Goal: Information Seeking & Learning: Learn about a topic

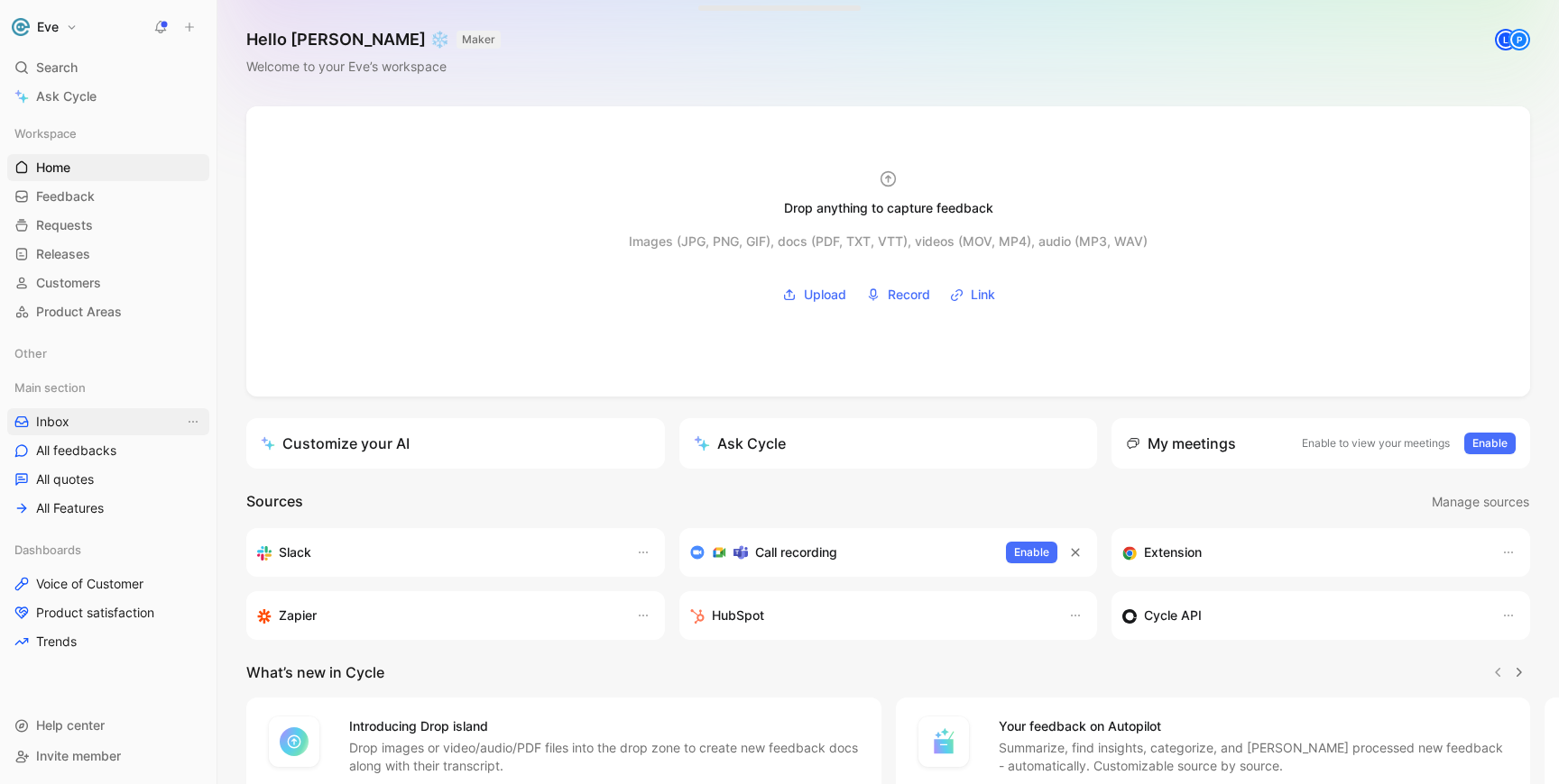
click at [66, 421] on span "Inbox" at bounding box center [52, 421] width 33 height 18
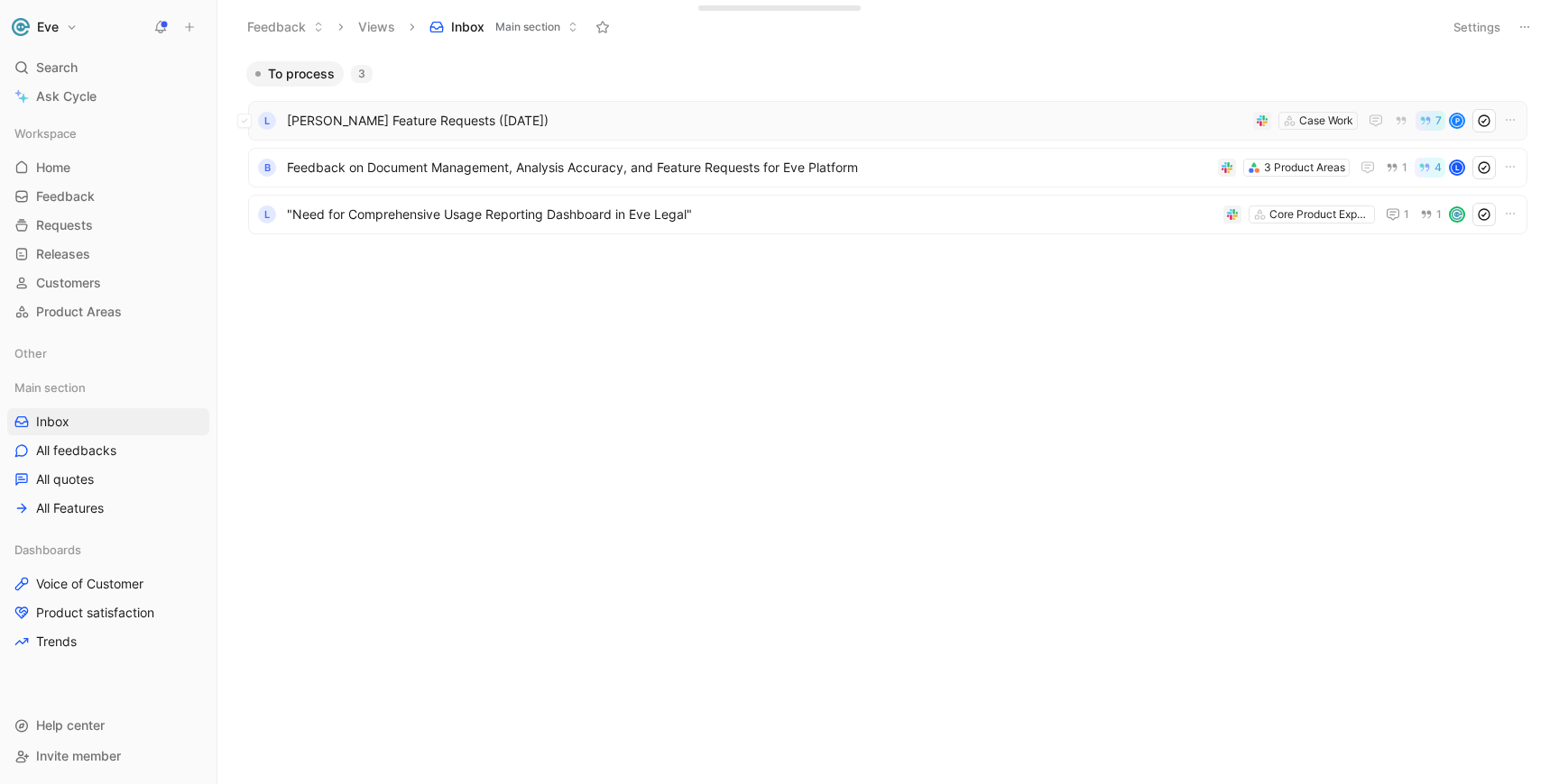
click at [397, 133] on div "L [PERSON_NAME] Feature Requests ([DATE]) Case Work 7 P" at bounding box center [888, 121] width 1279 height 40
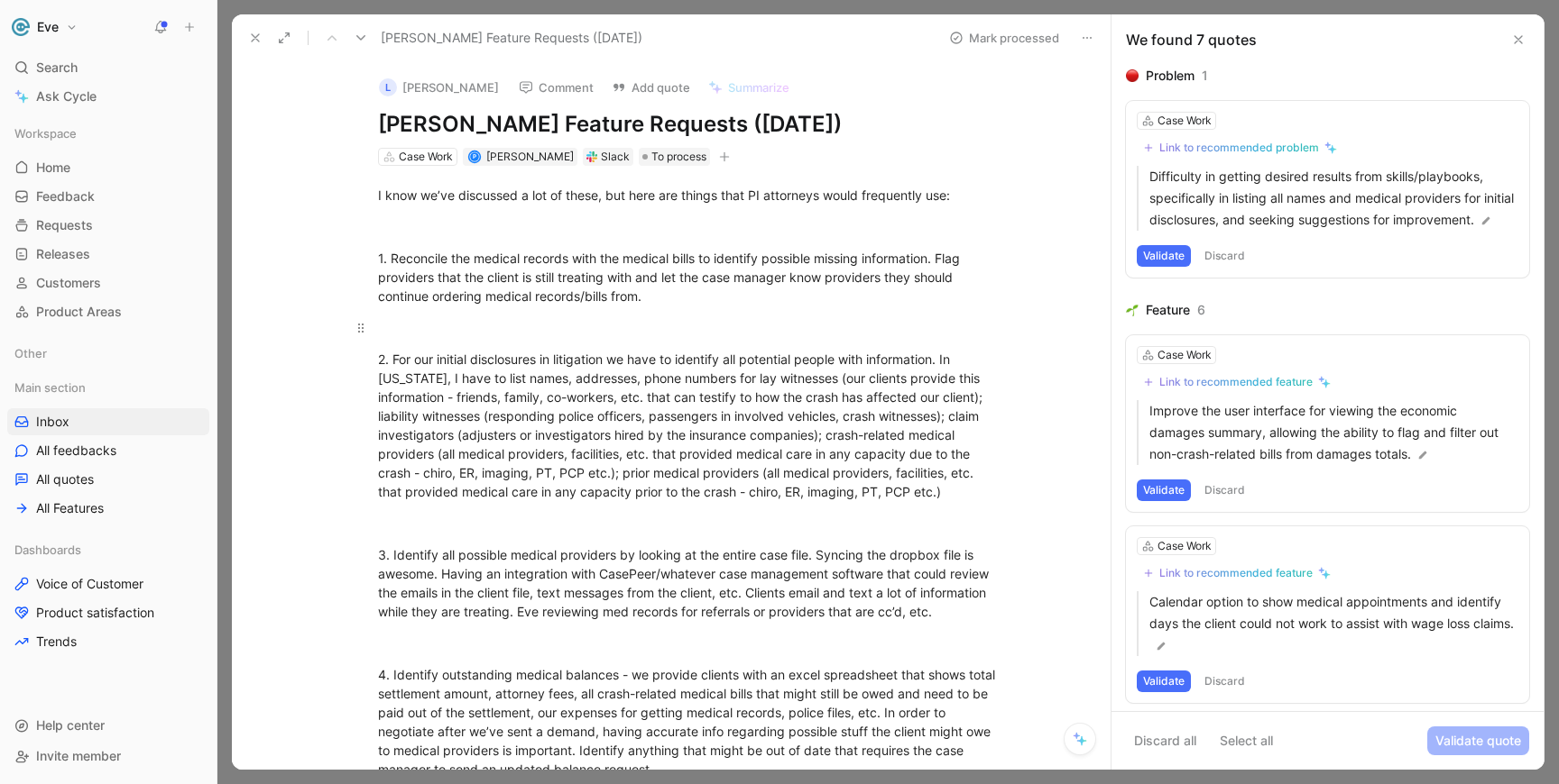
scroll to position [29, 0]
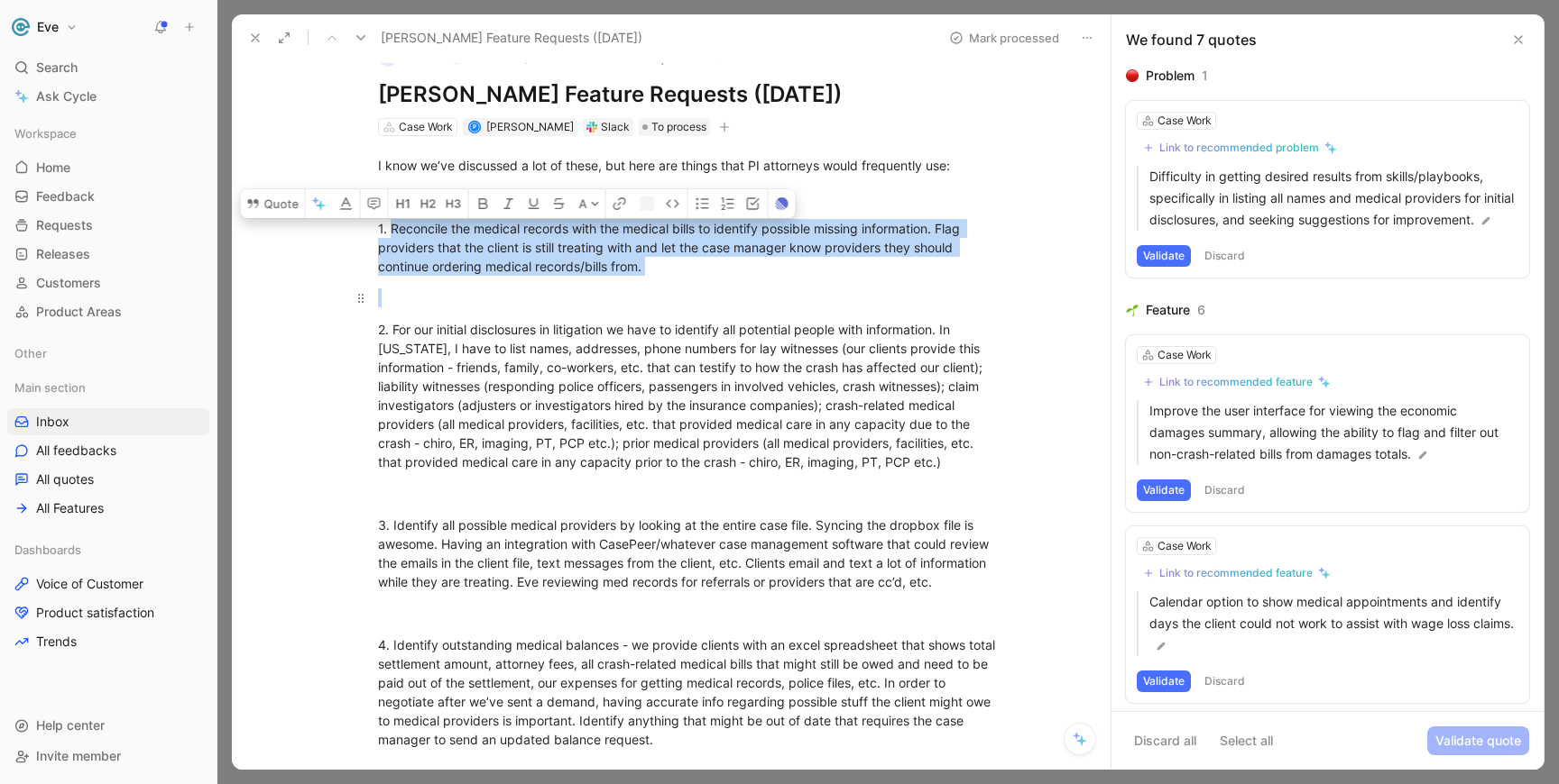
drag, startPoint x: 393, startPoint y: 231, endPoint x: 647, endPoint y: 310, distance: 266.0
click at [647, 310] on div "I know we’ve discussed a lot of these, but here are things that PI attorneys wo…" at bounding box center [689, 736] width 840 height 1201
click at [543, 263] on div "1. Reconcile the medical records with the medical bills to identify possible mi…" at bounding box center [690, 247] width 624 height 57
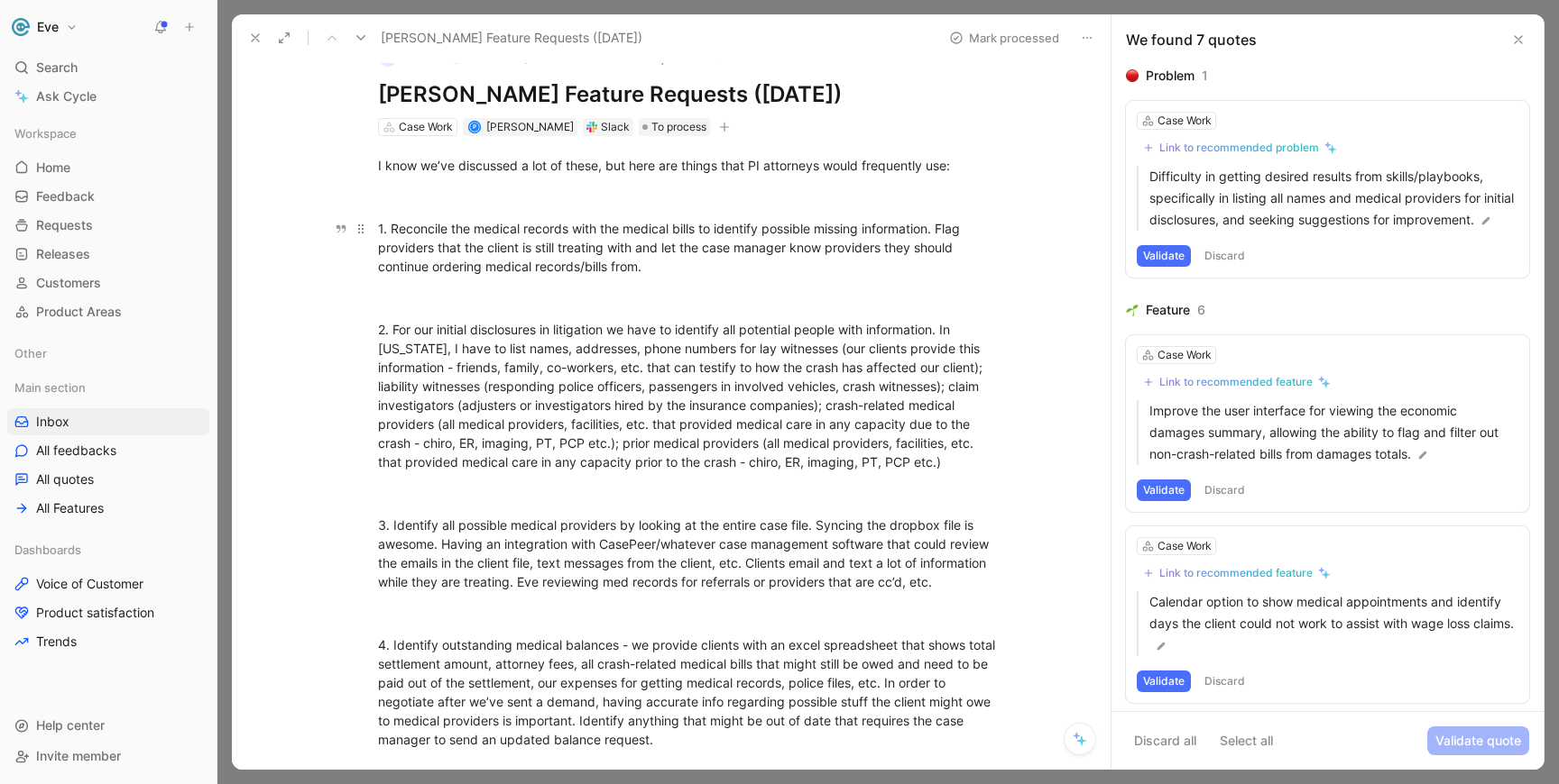
scroll to position [70, 0]
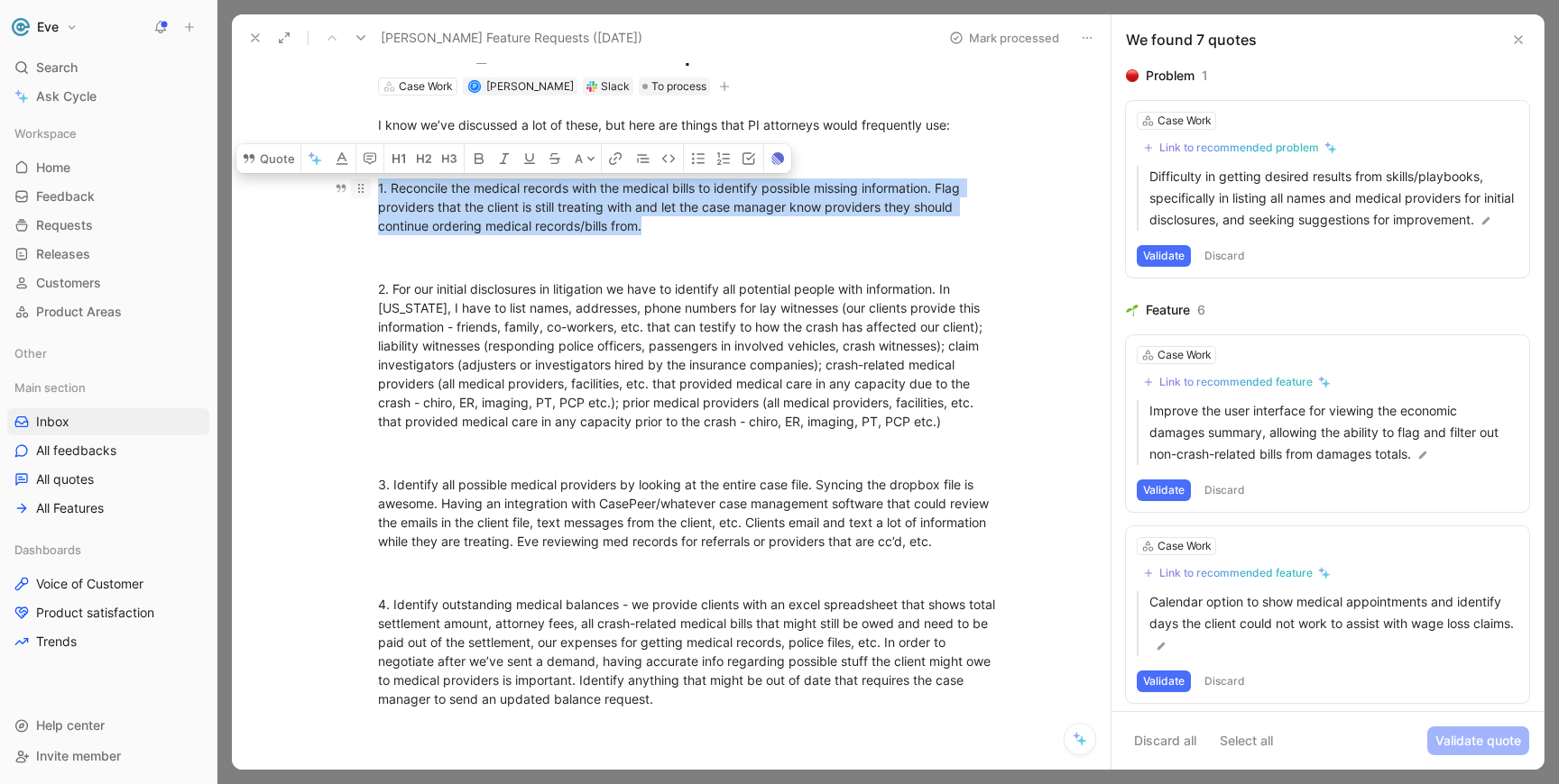
drag, startPoint x: 662, startPoint y: 223, endPoint x: 353, endPoint y: 194, distance: 310.4
click at [353, 194] on p "1. Reconcile the medical records with the medical bills to identify possible mi…" at bounding box center [690, 206] width 693 height 68
click at [543, 204] on div "1. Reconcile the medical records with the medical bills to identify possible mi…" at bounding box center [690, 207] width 624 height 57
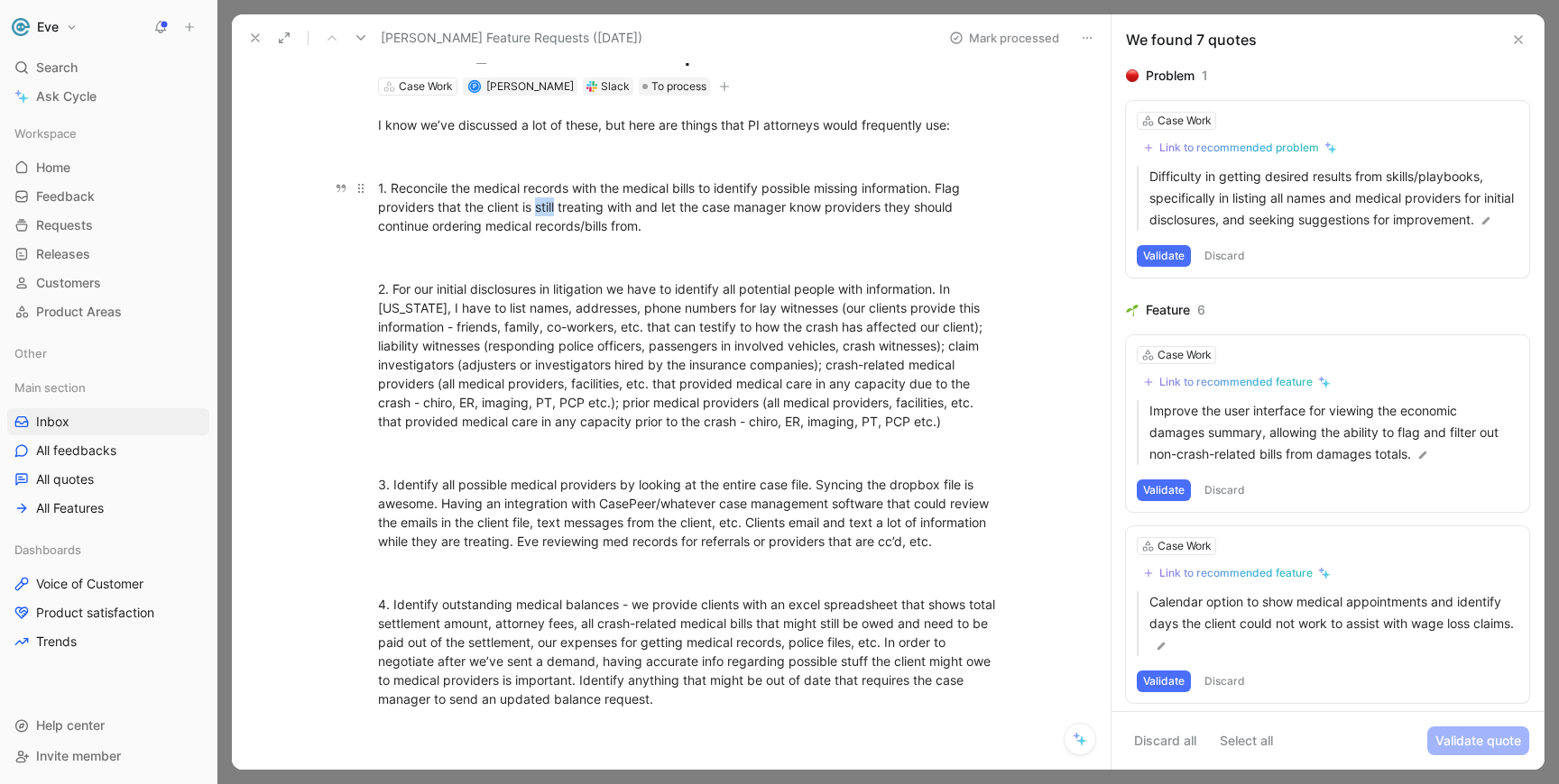
click at [543, 204] on div "1. Reconcile the medical records with the medical bills to identify possible mi…" at bounding box center [690, 207] width 624 height 57
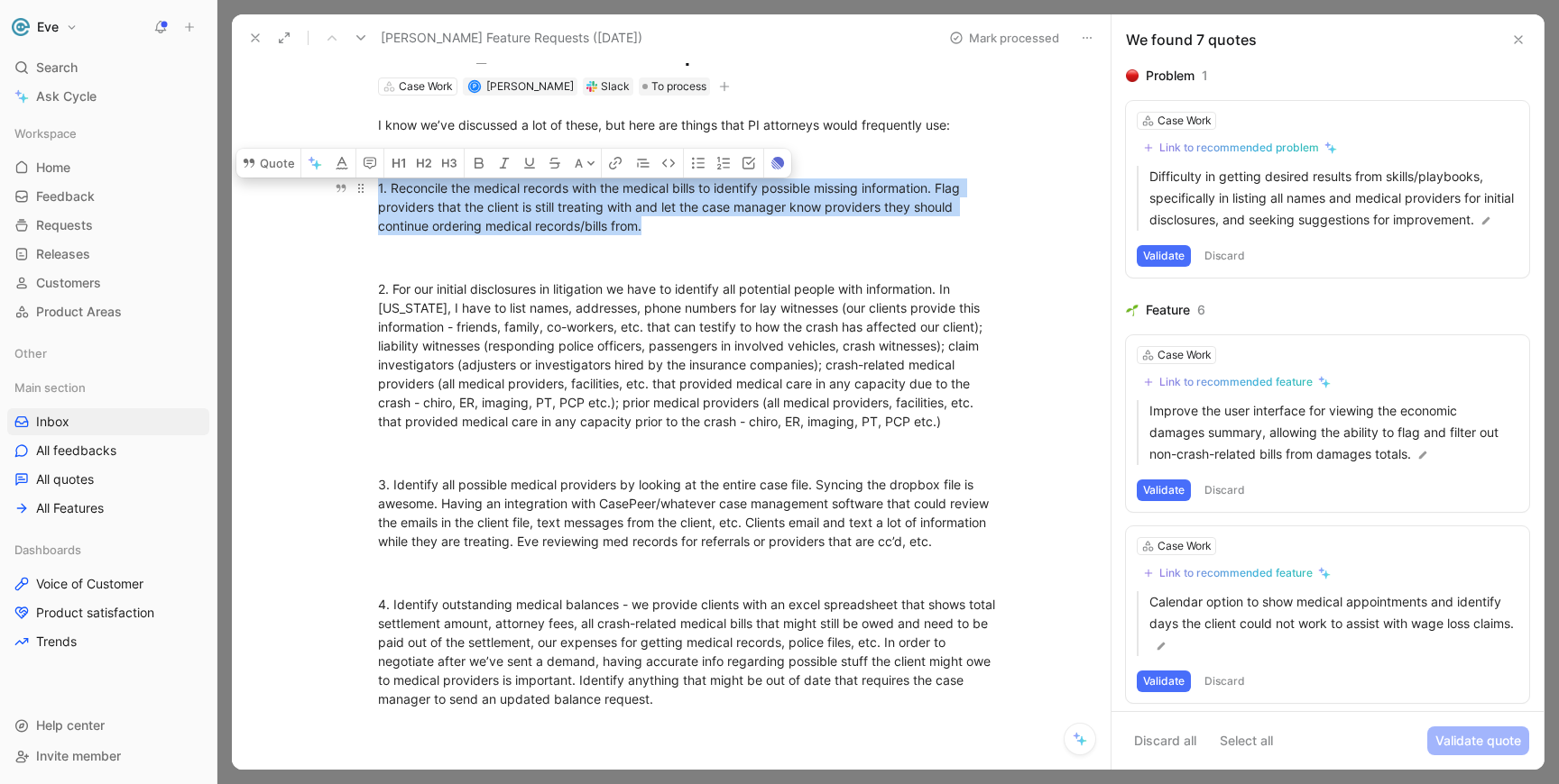
click at [543, 204] on div "1. Reconcile the medical records with the medical bills to identify possible mi…" at bounding box center [690, 207] width 624 height 57
click at [550, 206] on div "1. Reconcile the medical records with the medical bills to identify possible mi…" at bounding box center [690, 207] width 624 height 57
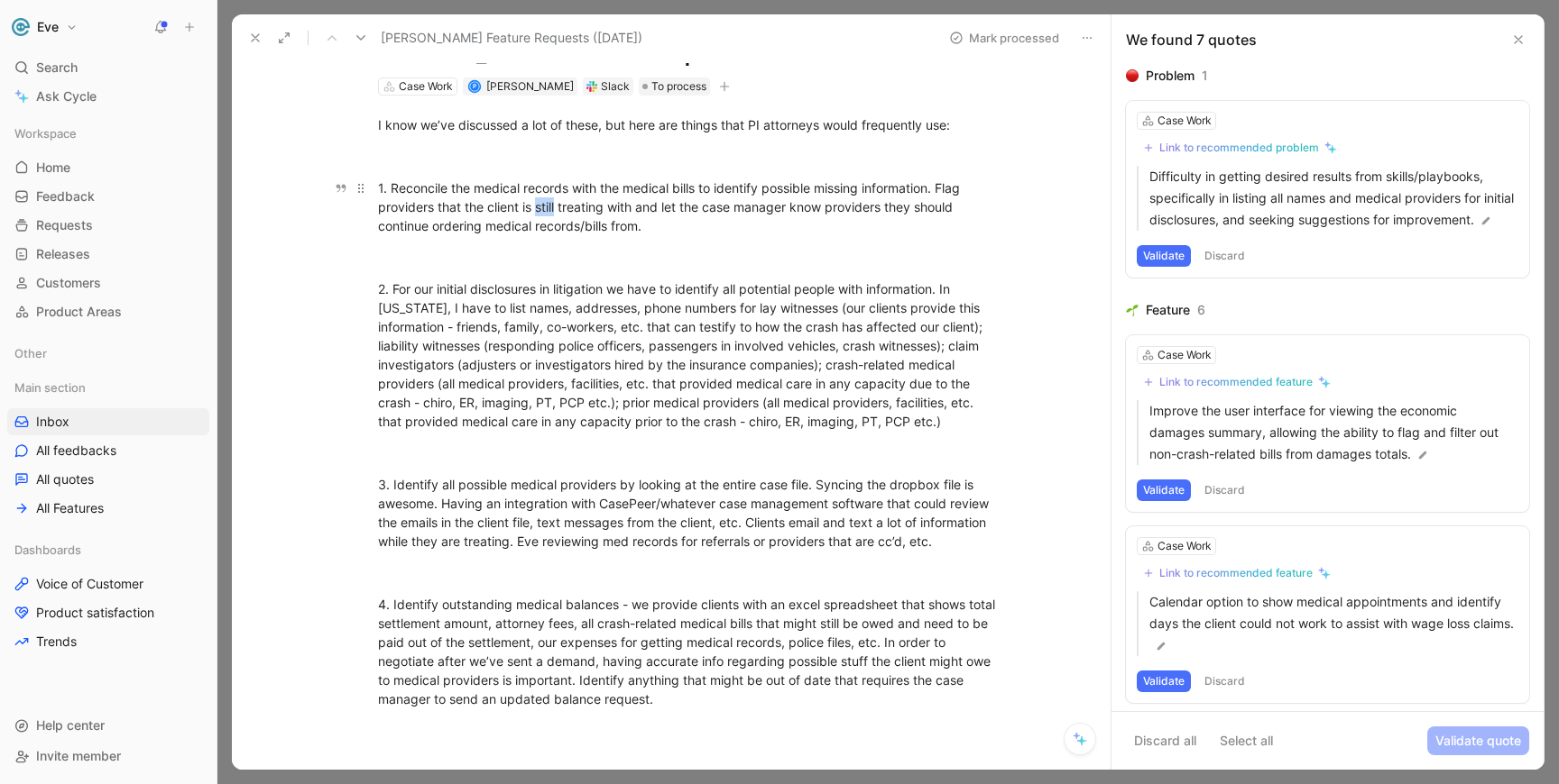
click at [550, 206] on div "1. Reconcile the medical records with the medical bills to identify possible mi…" at bounding box center [690, 207] width 624 height 57
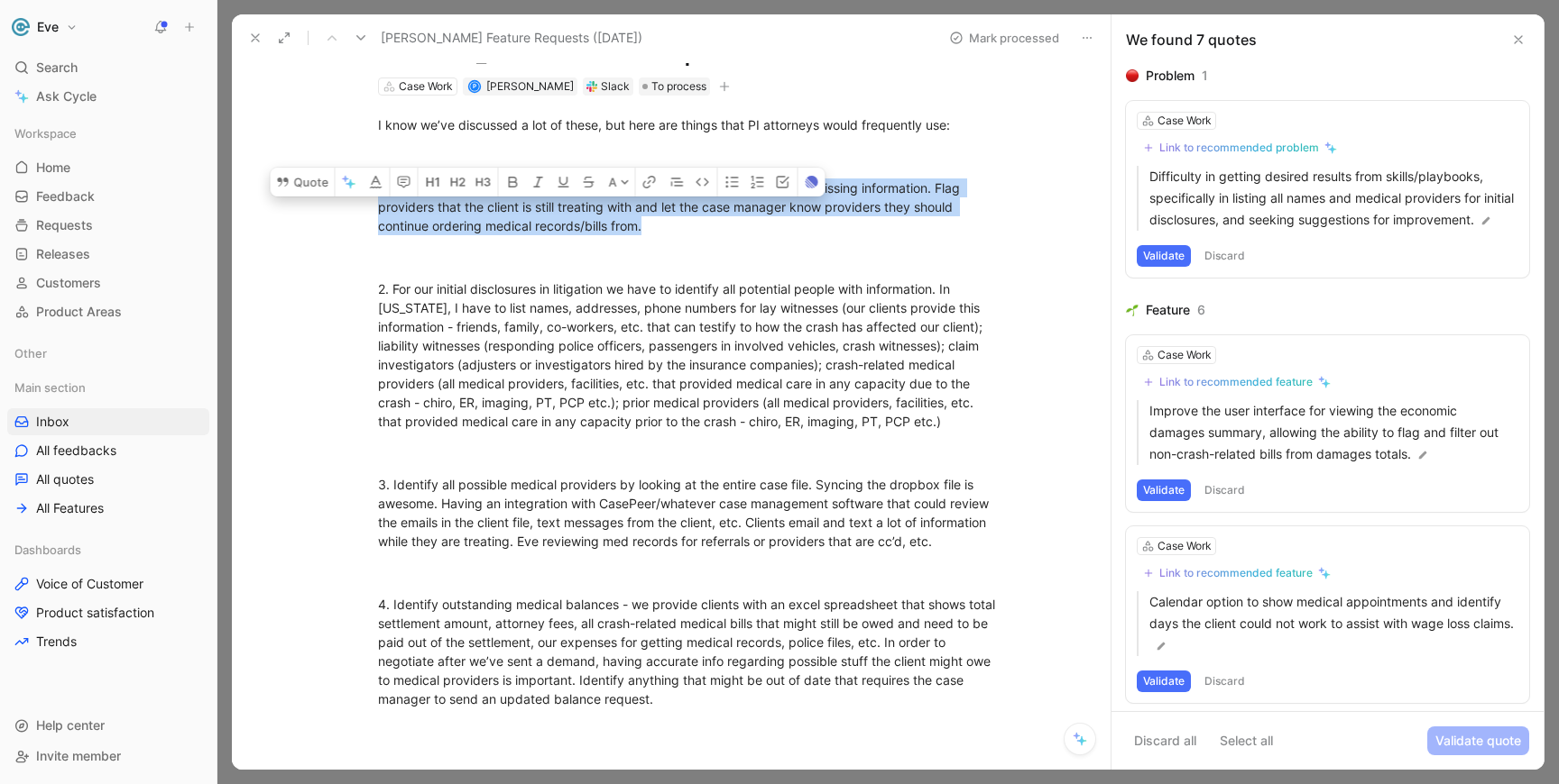
click at [550, 206] on div "1. Reconcile the medical records with the medical bills to identify possible mi…" at bounding box center [690, 207] width 624 height 57
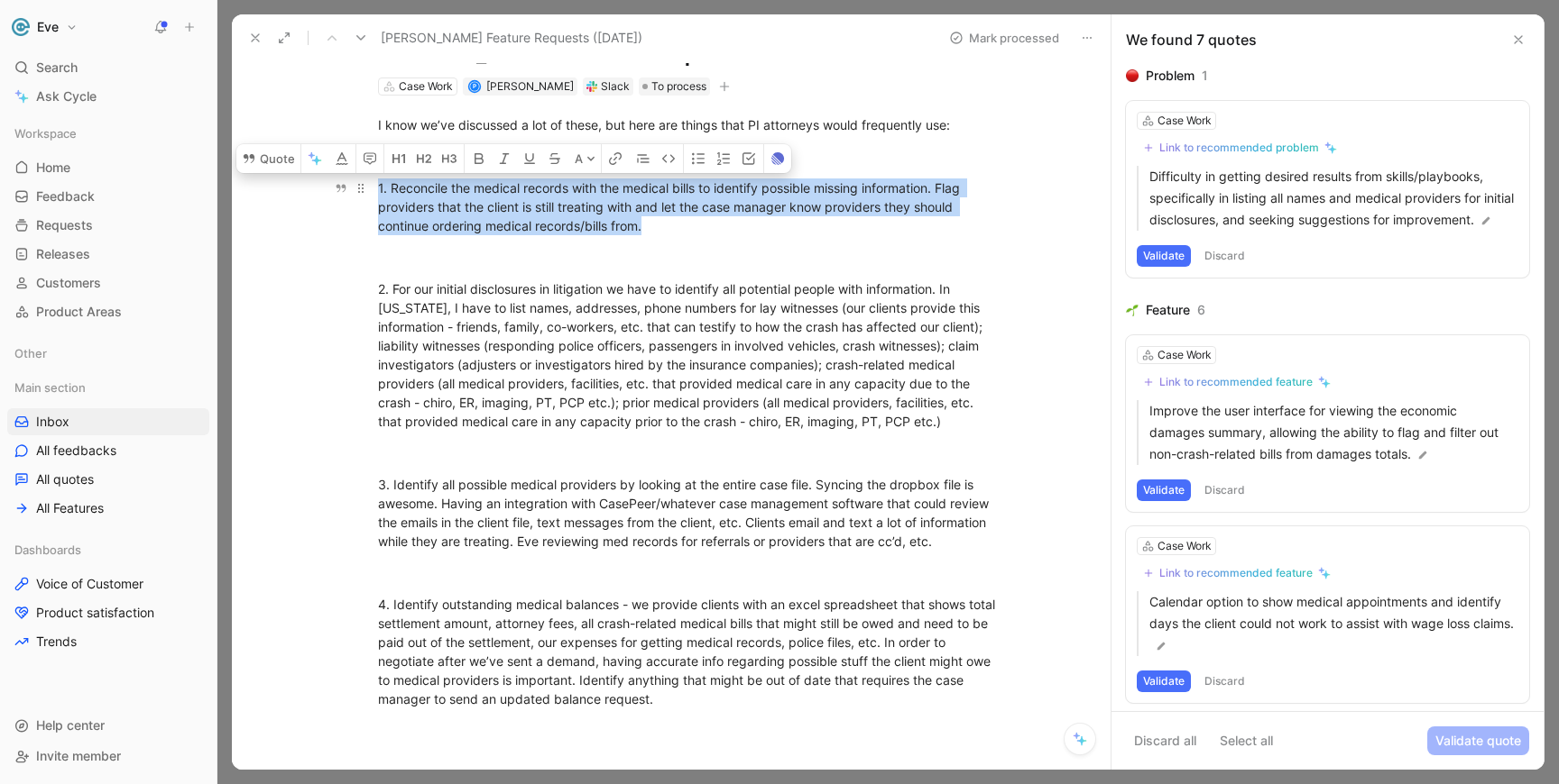
click at [464, 206] on div "1. Reconcile the medical records with the medical bills to identify possible mi…" at bounding box center [690, 207] width 624 height 57
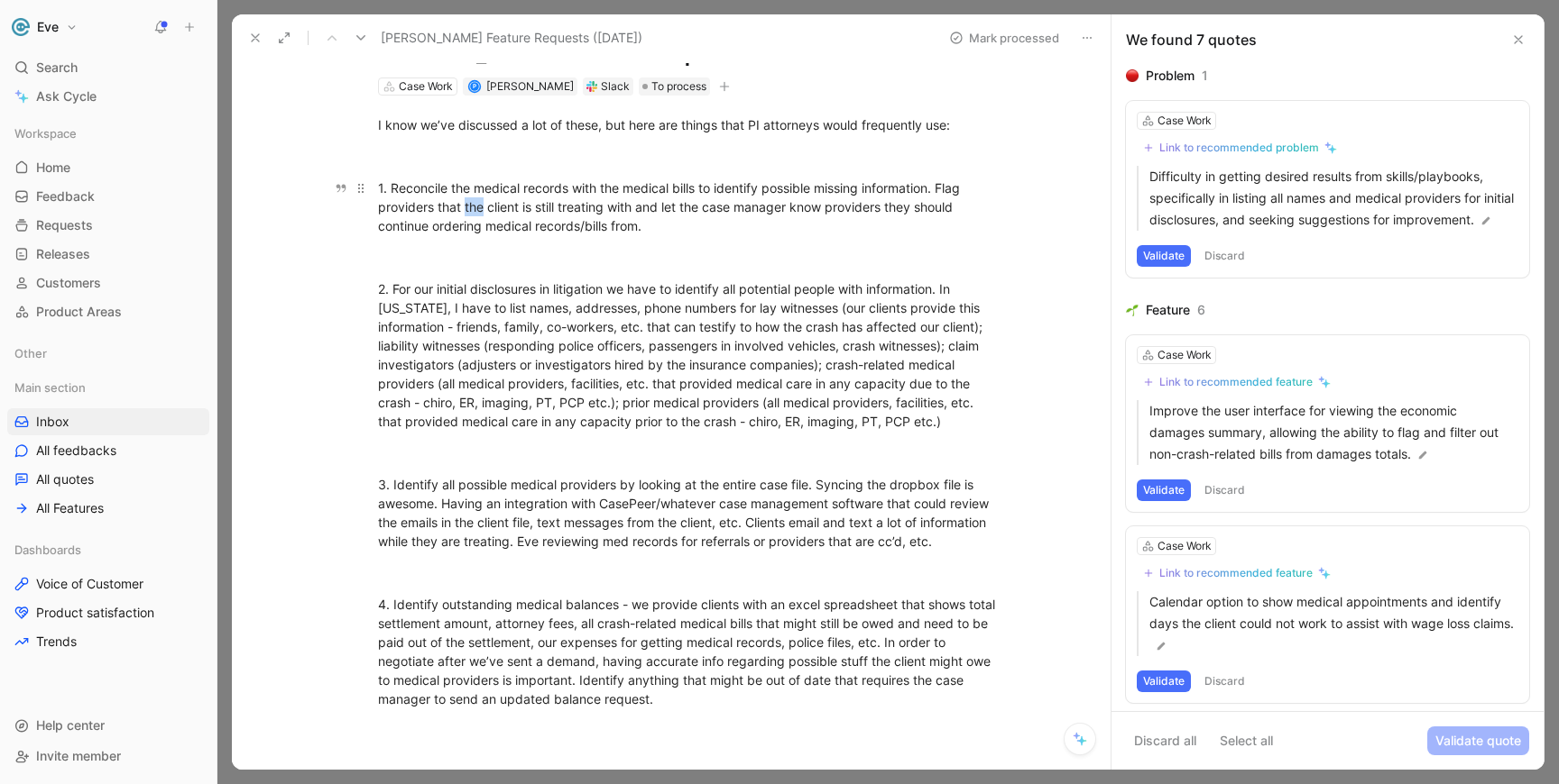
click at [464, 206] on div "1. Reconcile the medical records with the medical bills to identify possible mi…" at bounding box center [690, 207] width 624 height 57
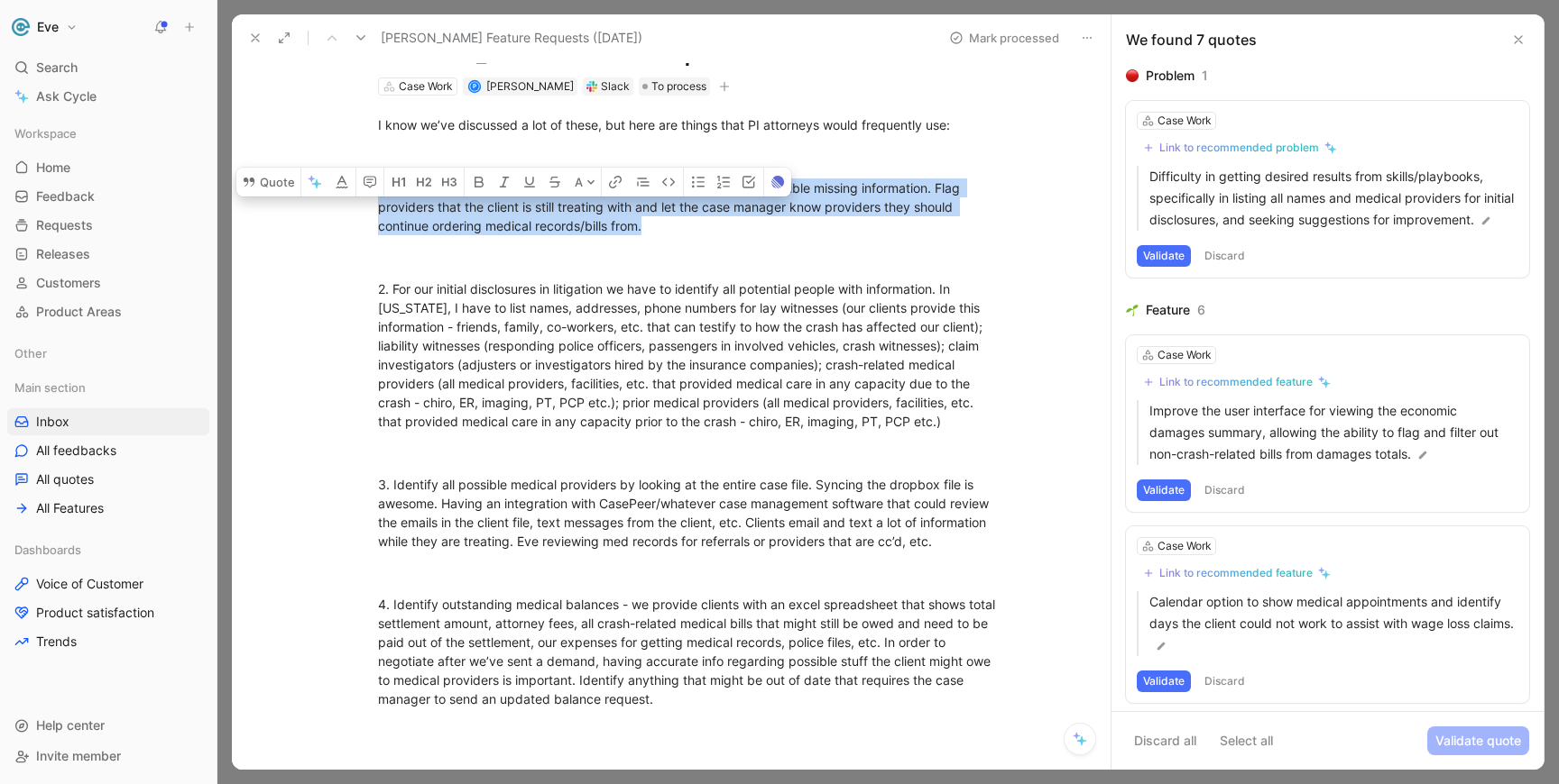
click at [464, 206] on div "1. Reconcile the medical records with the medical bills to identify possible mi…" at bounding box center [690, 207] width 624 height 57
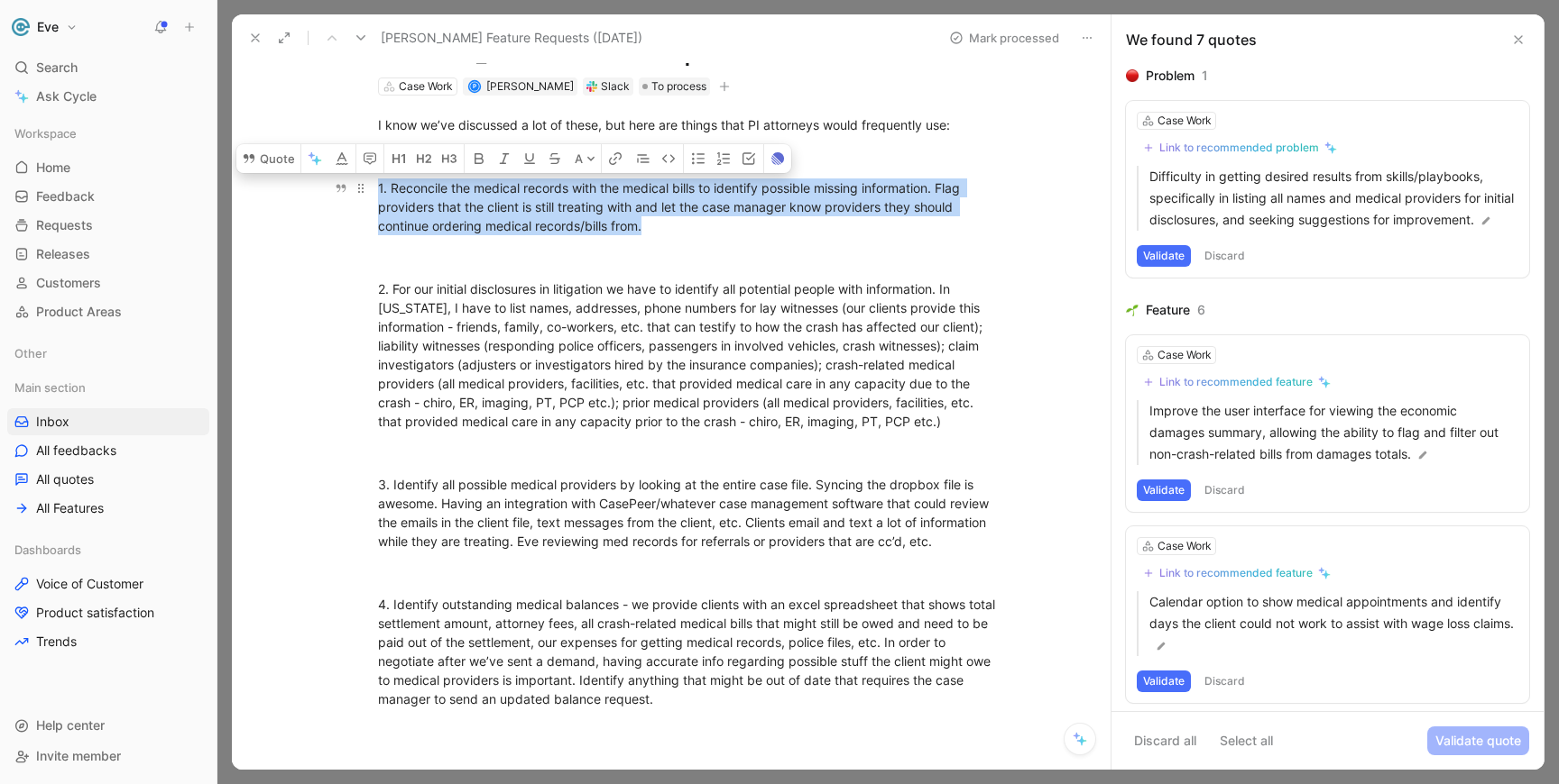
click at [464, 206] on div "1. Reconcile the medical records with the medical bills to identify possible mi…" at bounding box center [690, 207] width 624 height 57
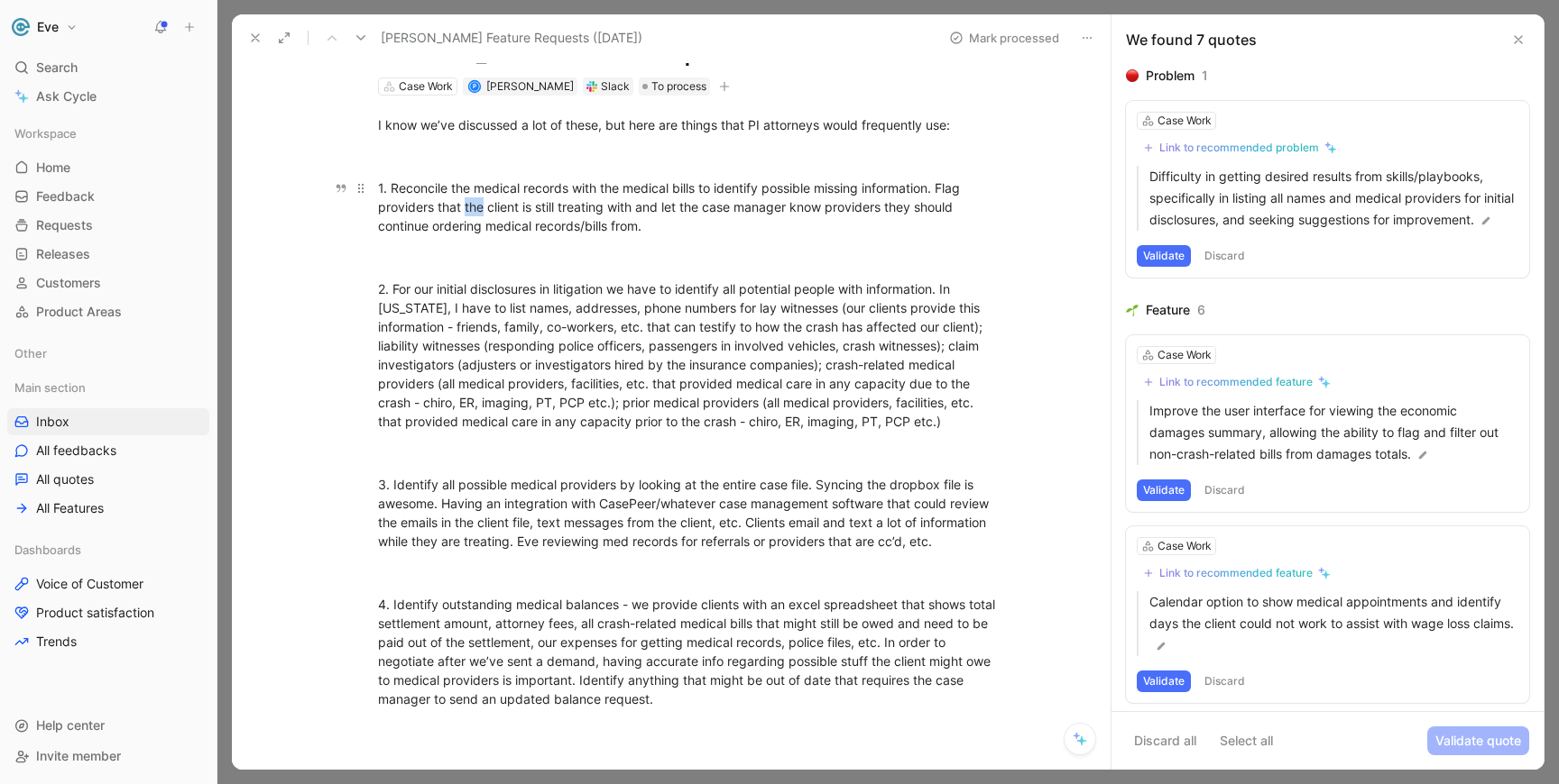
click at [464, 206] on div "1. Reconcile the medical records with the medical bills to identify possible mi…" at bounding box center [690, 207] width 624 height 57
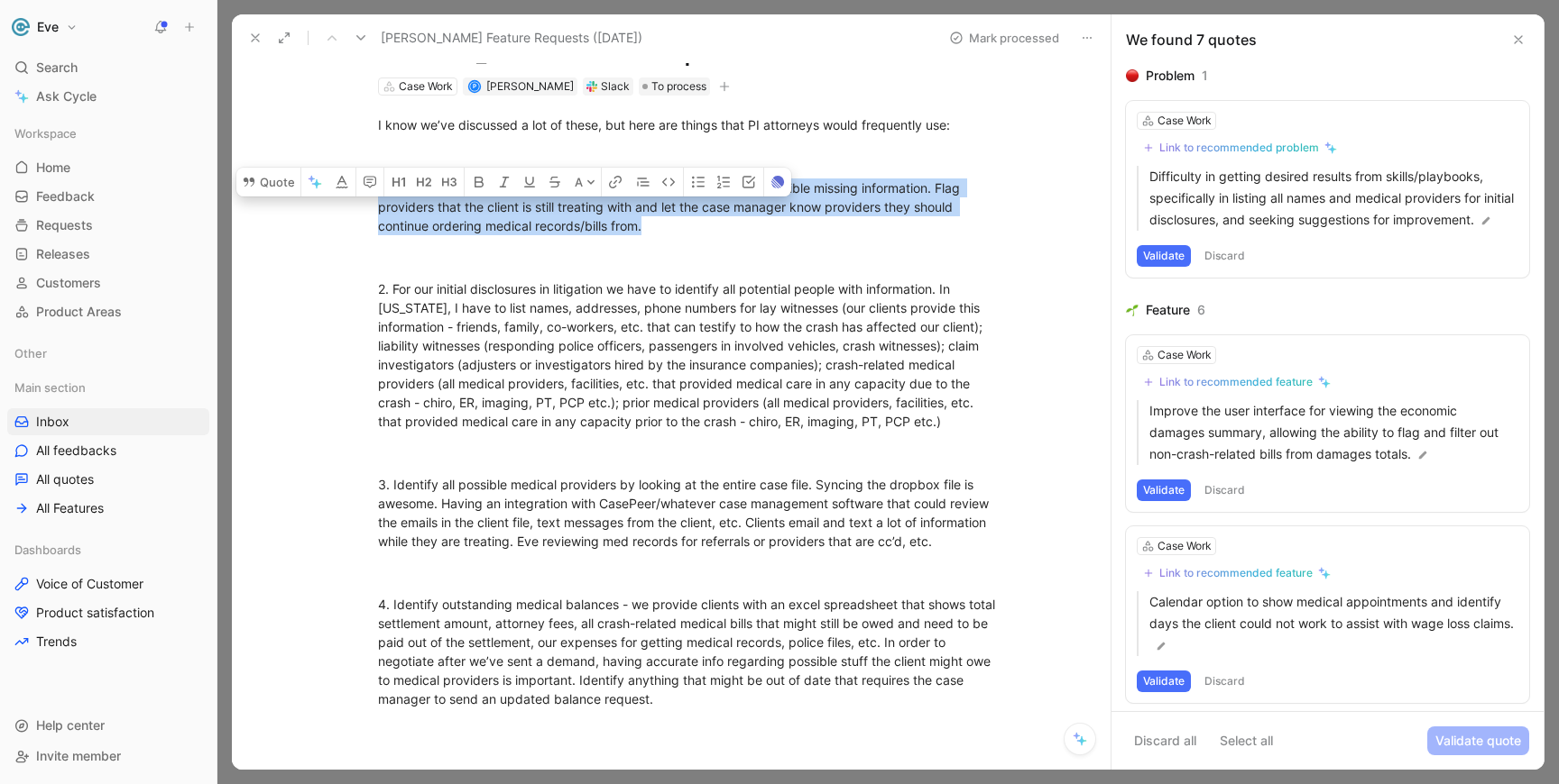
click at [464, 206] on div "1. Reconcile the medical records with the medical bills to identify possible mi…" at bounding box center [690, 207] width 624 height 57
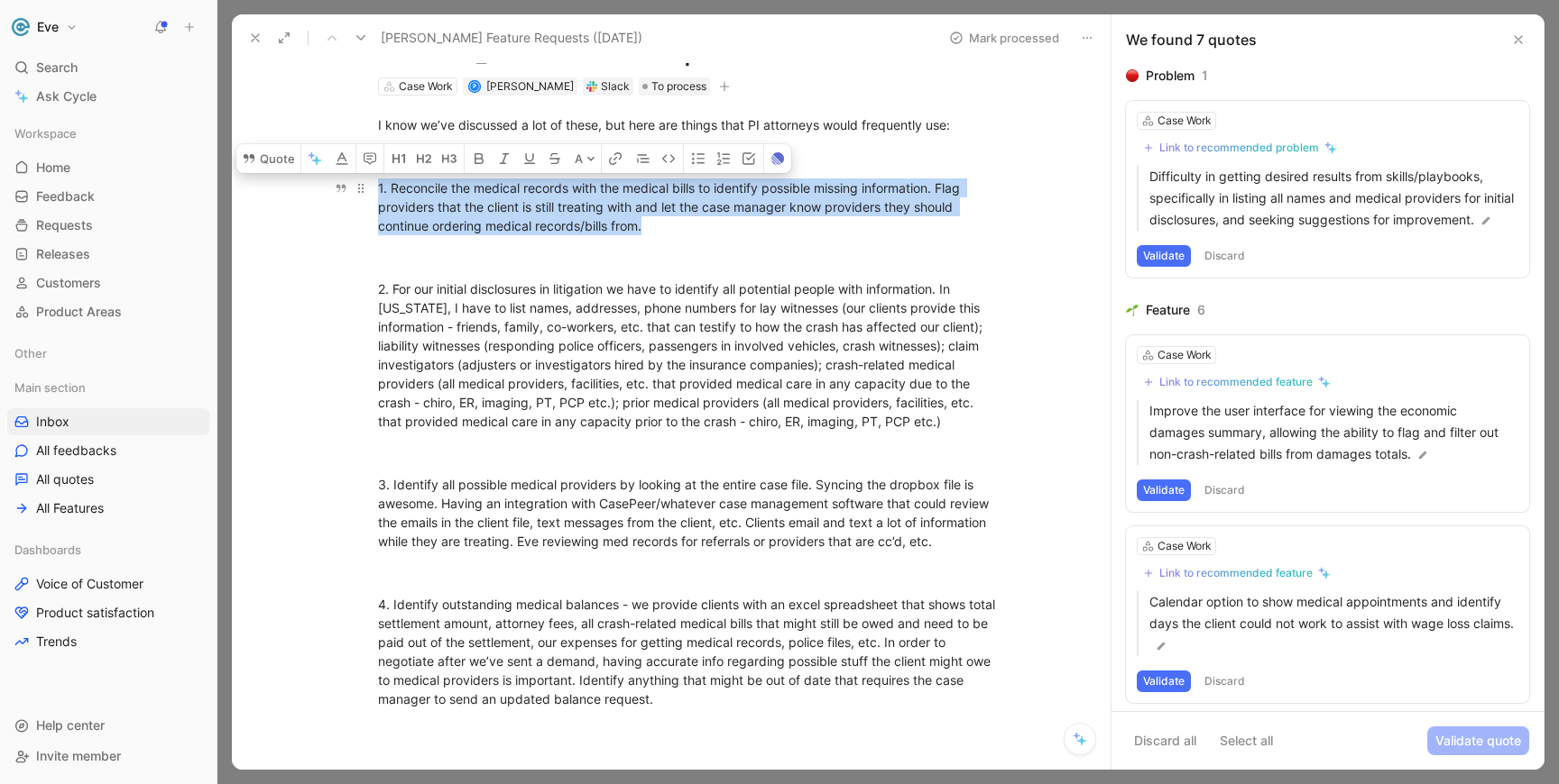
click at [522, 205] on div "1. Reconcile the medical records with the medical bills to identify possible mi…" at bounding box center [690, 207] width 624 height 57
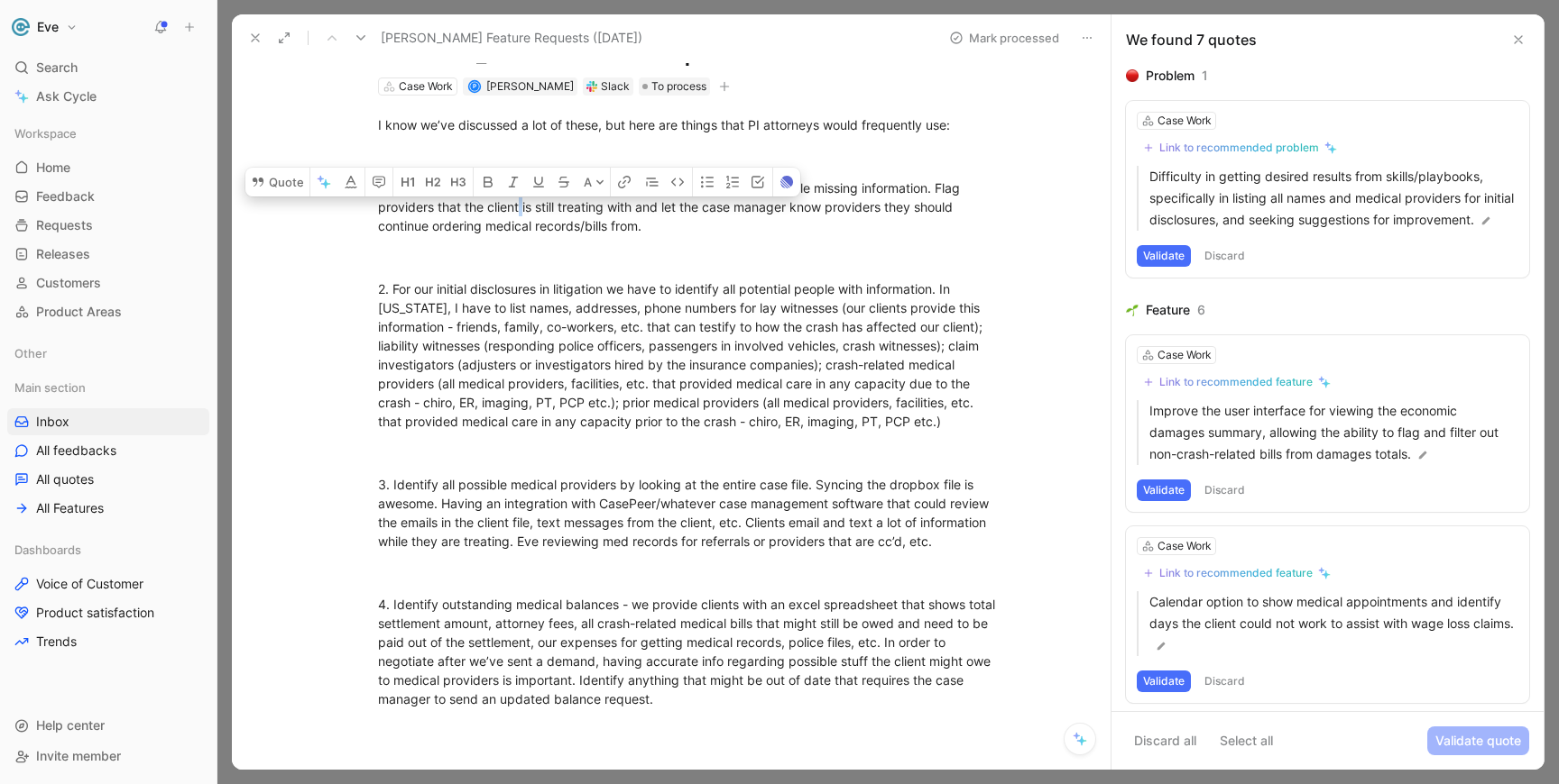
click at [522, 205] on div "1. Reconcile the medical records with the medical bills to identify possible mi…" at bounding box center [690, 207] width 624 height 57
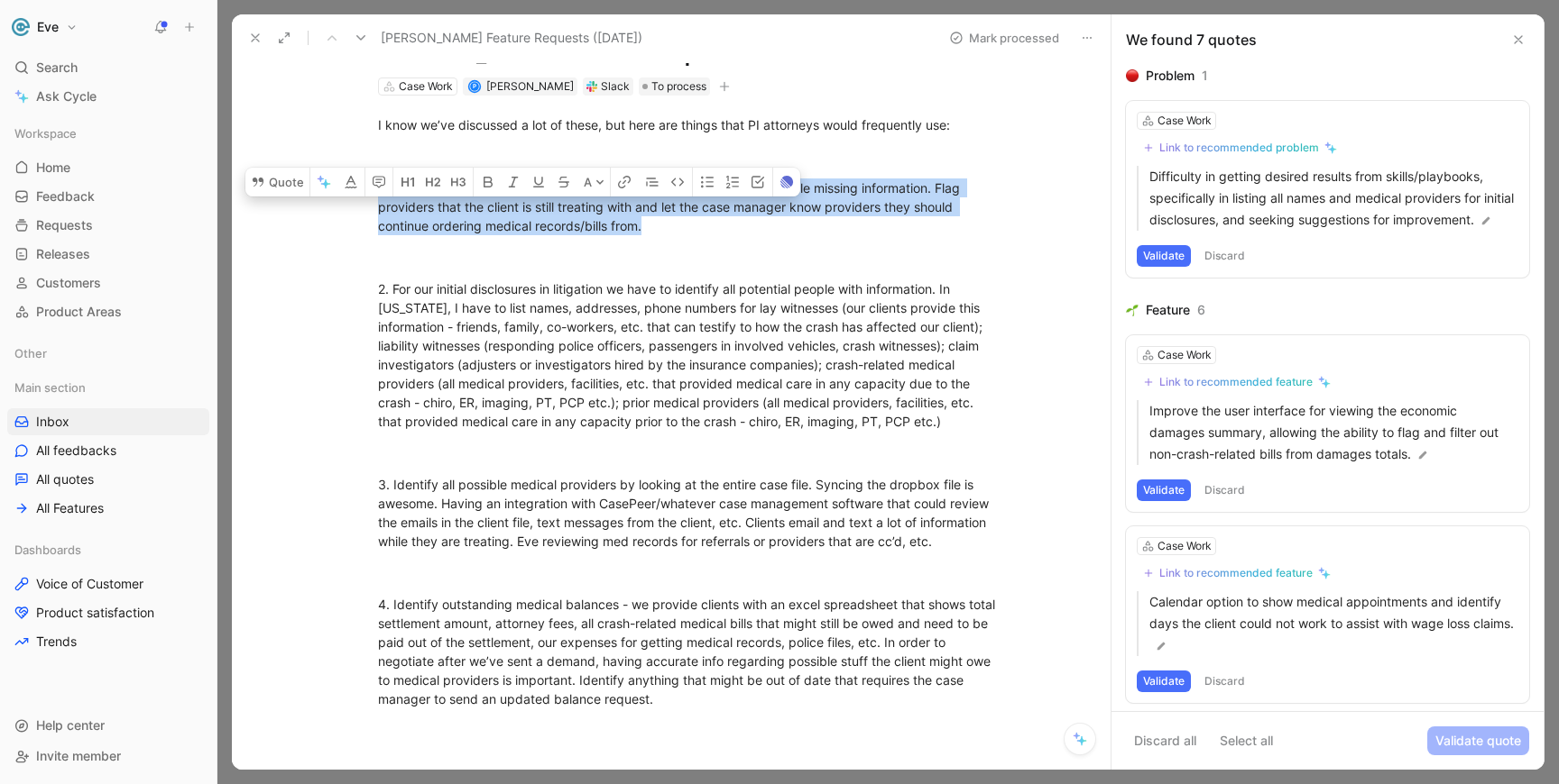
click at [522, 205] on div "1. Reconcile the medical records with the medical bills to identify possible mi…" at bounding box center [690, 207] width 624 height 57
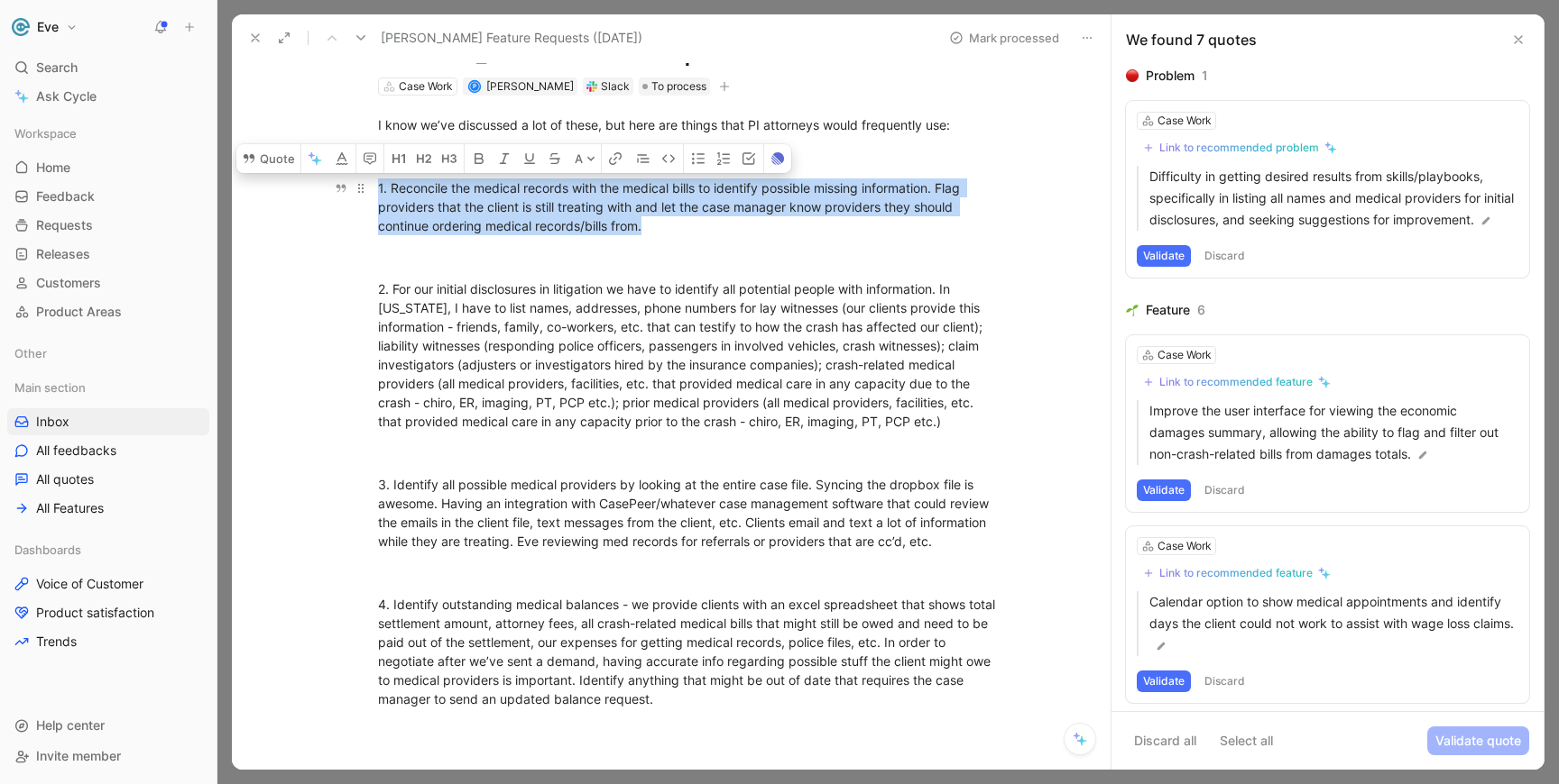
click at [522, 205] on div "1. Reconcile the medical records with the medical bills to identify possible mi…" at bounding box center [690, 207] width 624 height 57
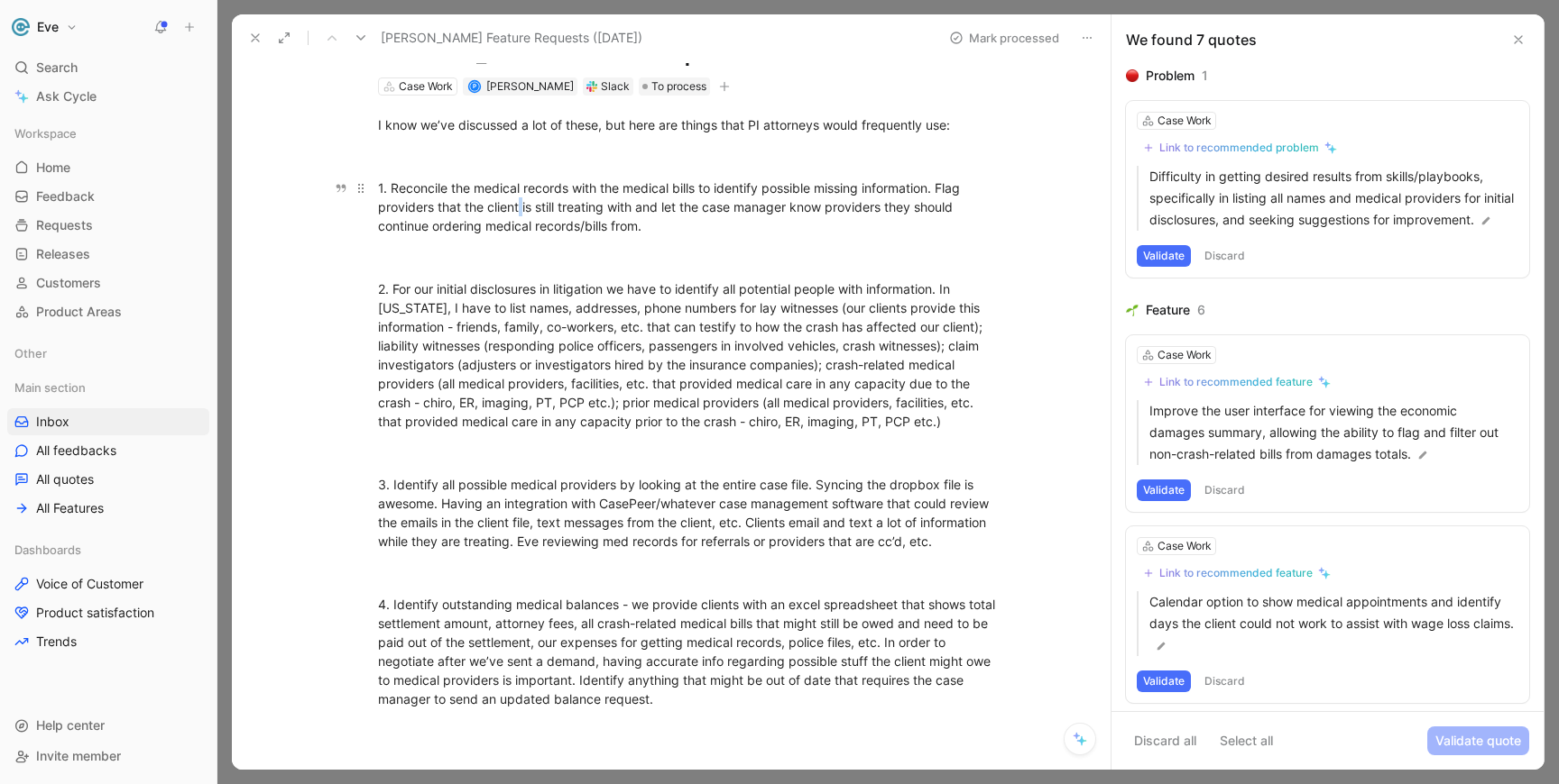
click at [522, 205] on div "1. Reconcile the medical records with the medical bills to identify possible mi…" at bounding box center [690, 207] width 624 height 57
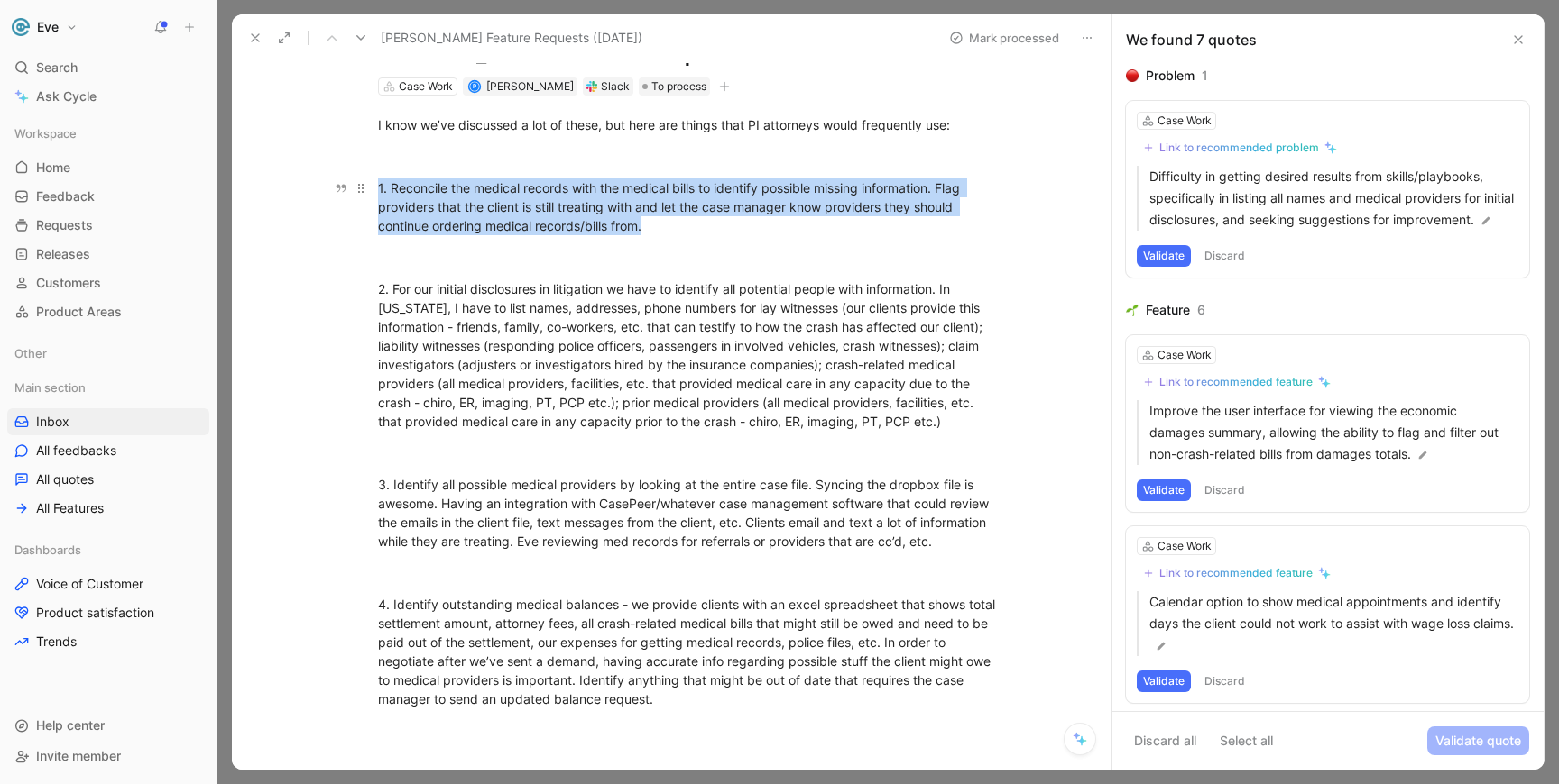
click at [522, 205] on div "1. Reconcile the medical records with the medical bills to identify possible mi…" at bounding box center [690, 207] width 624 height 57
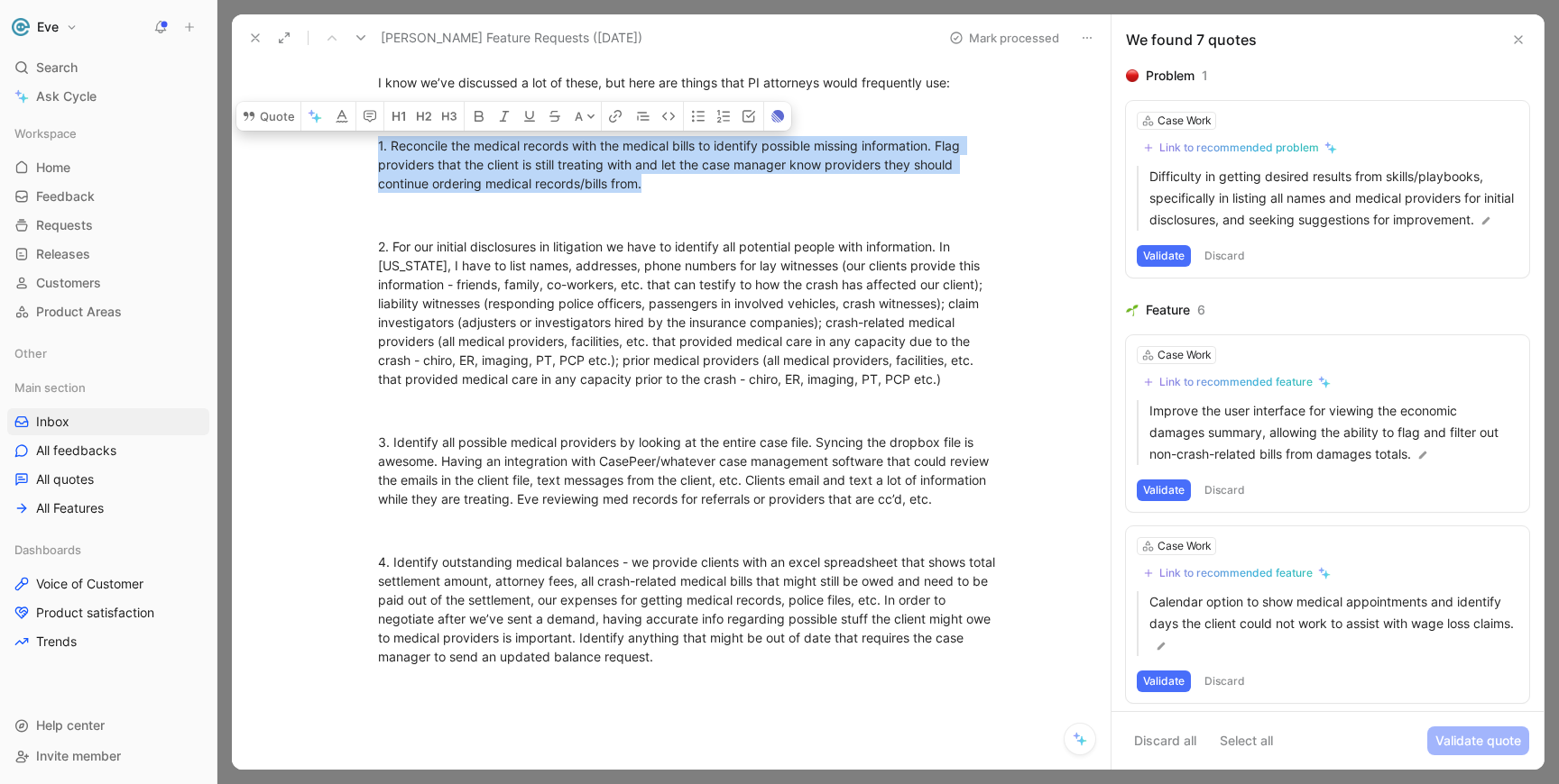
scroll to position [114, 0]
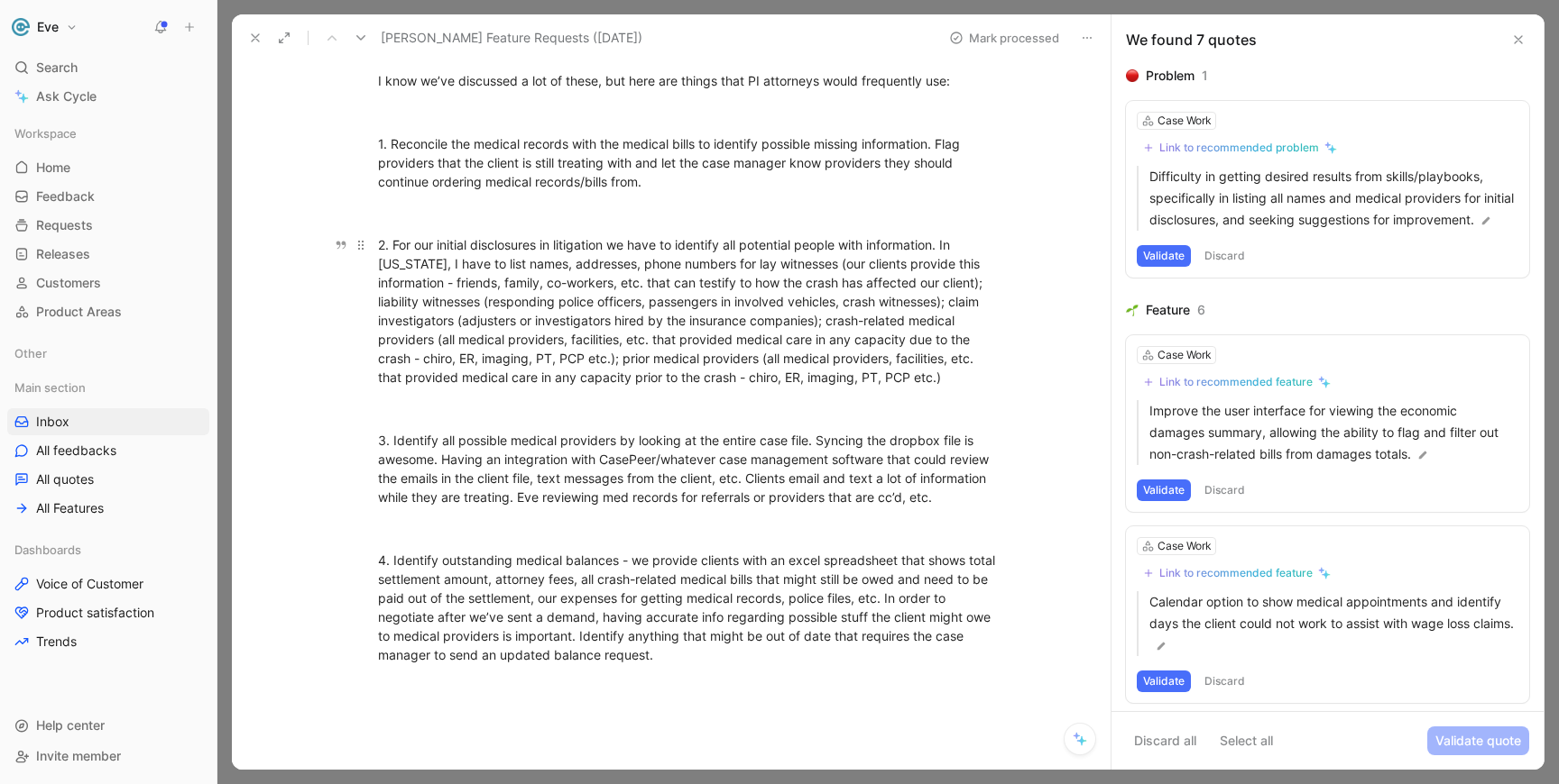
click at [503, 253] on div "2. For our initial disclosures in litigation we have to identify all potential …" at bounding box center [690, 310] width 624 height 151
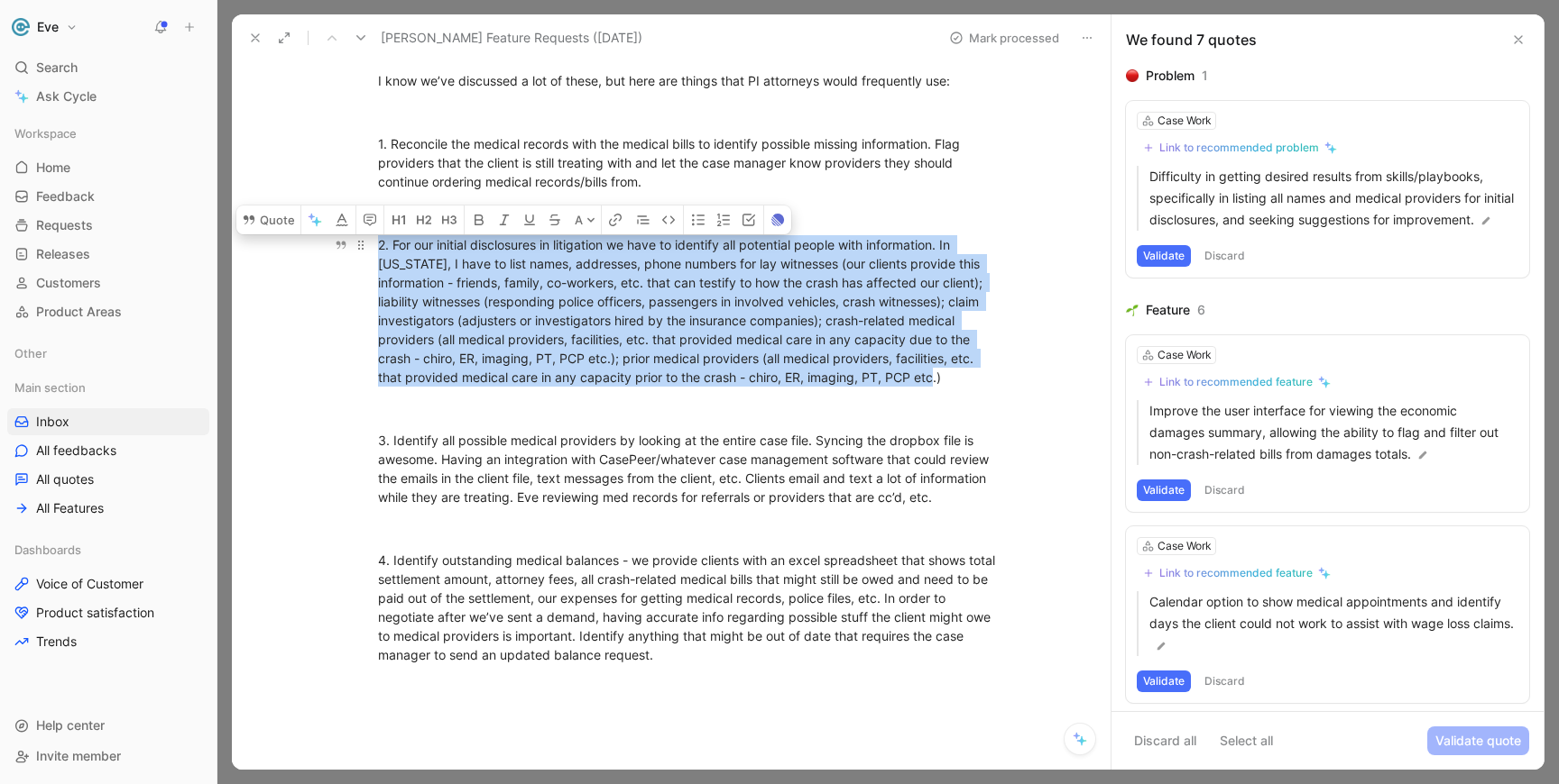
click at [503, 253] on div "2. For our initial disclosures in litigation we have to identify all potential …" at bounding box center [690, 310] width 624 height 151
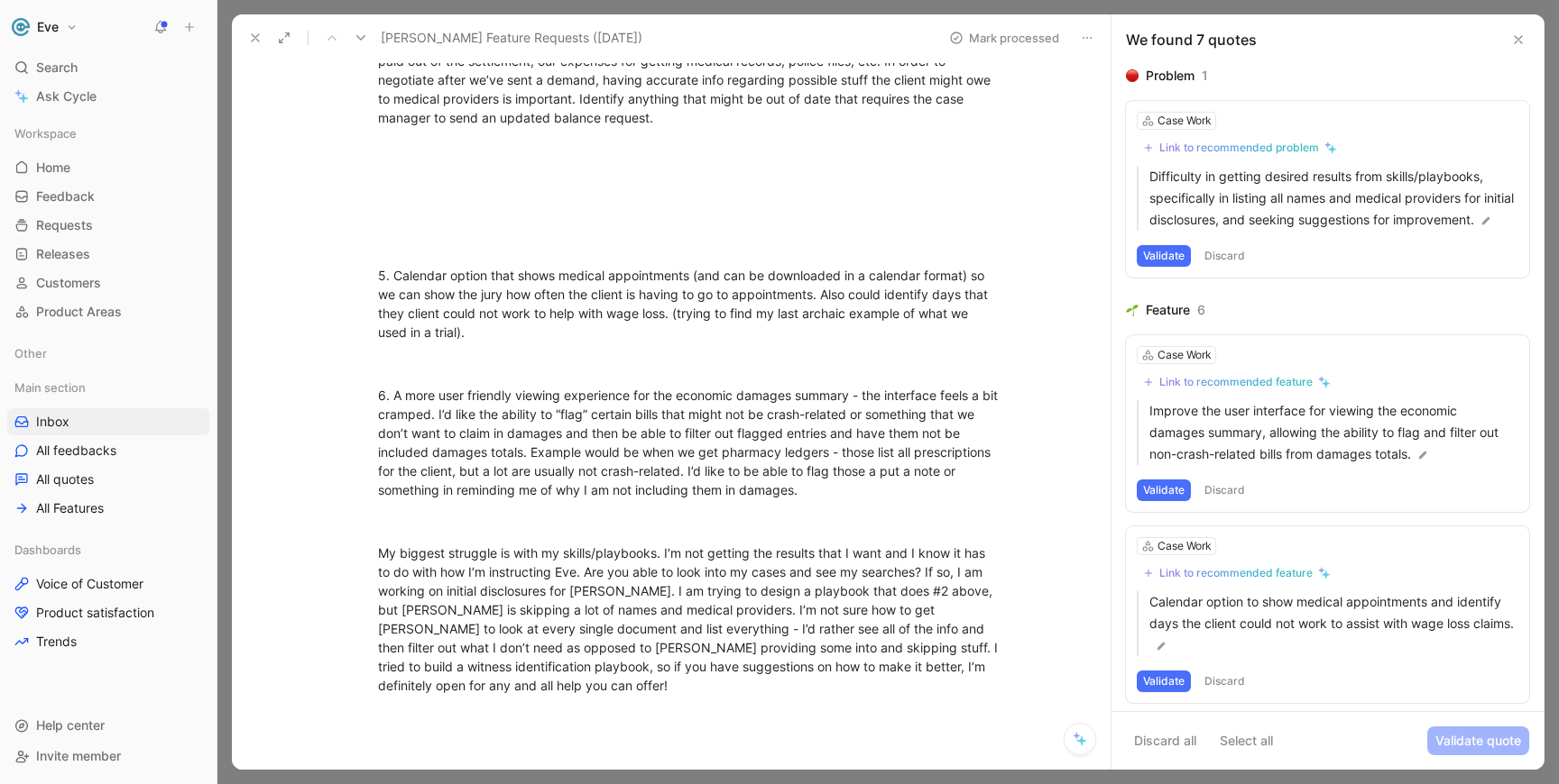
scroll to position [833, 0]
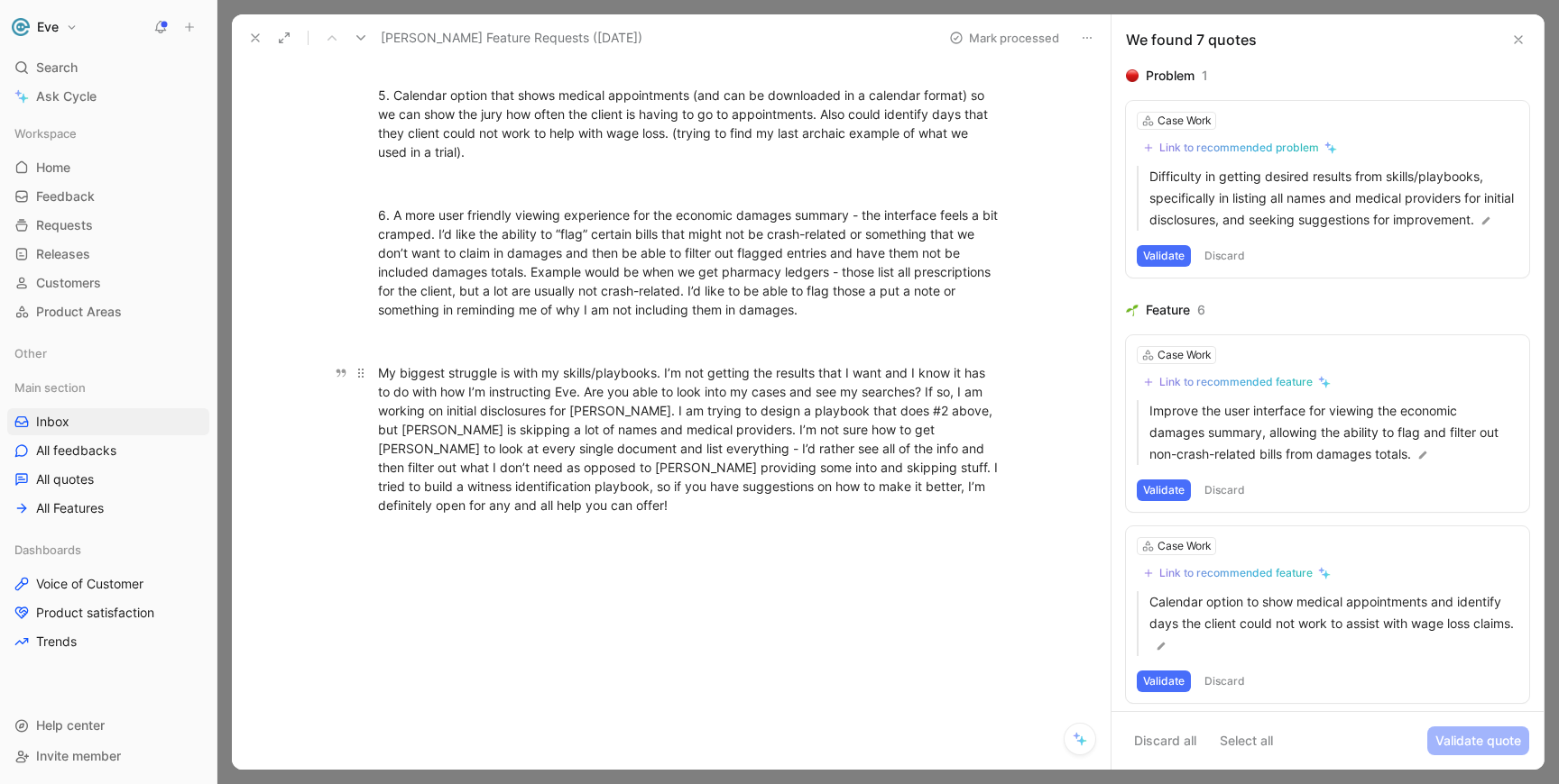
click at [515, 377] on div "My biggest struggle is with my skills/playbooks. I’m not getting the results th…" at bounding box center [690, 439] width 624 height 151
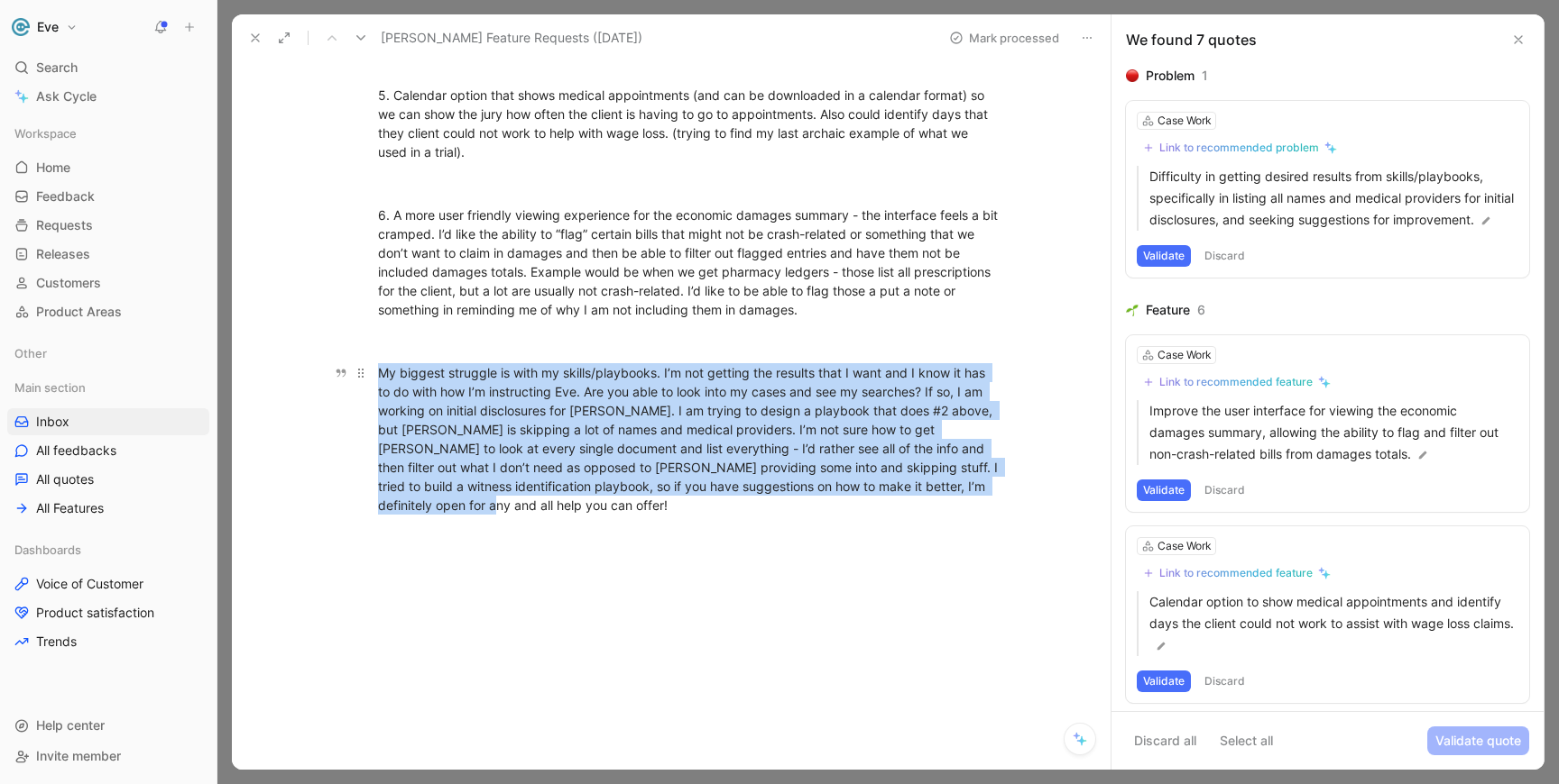
click at [515, 377] on div "My biggest struggle is with my skills/playbooks. I’m not getting the results th…" at bounding box center [690, 439] width 624 height 151
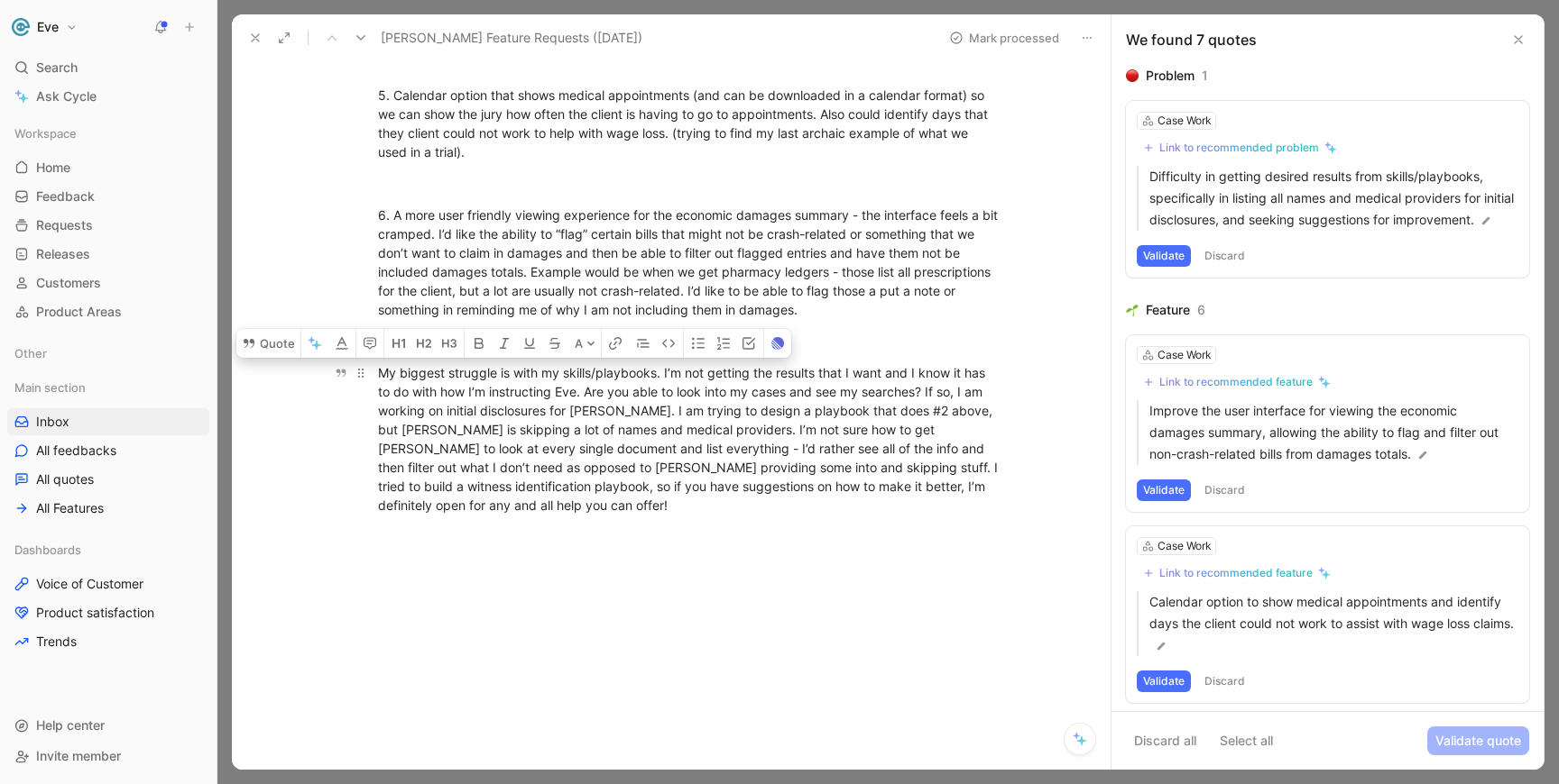
click at [509, 385] on div "My biggest struggle is with my skills/playbooks. I’m not getting the results th…" at bounding box center [690, 439] width 624 height 151
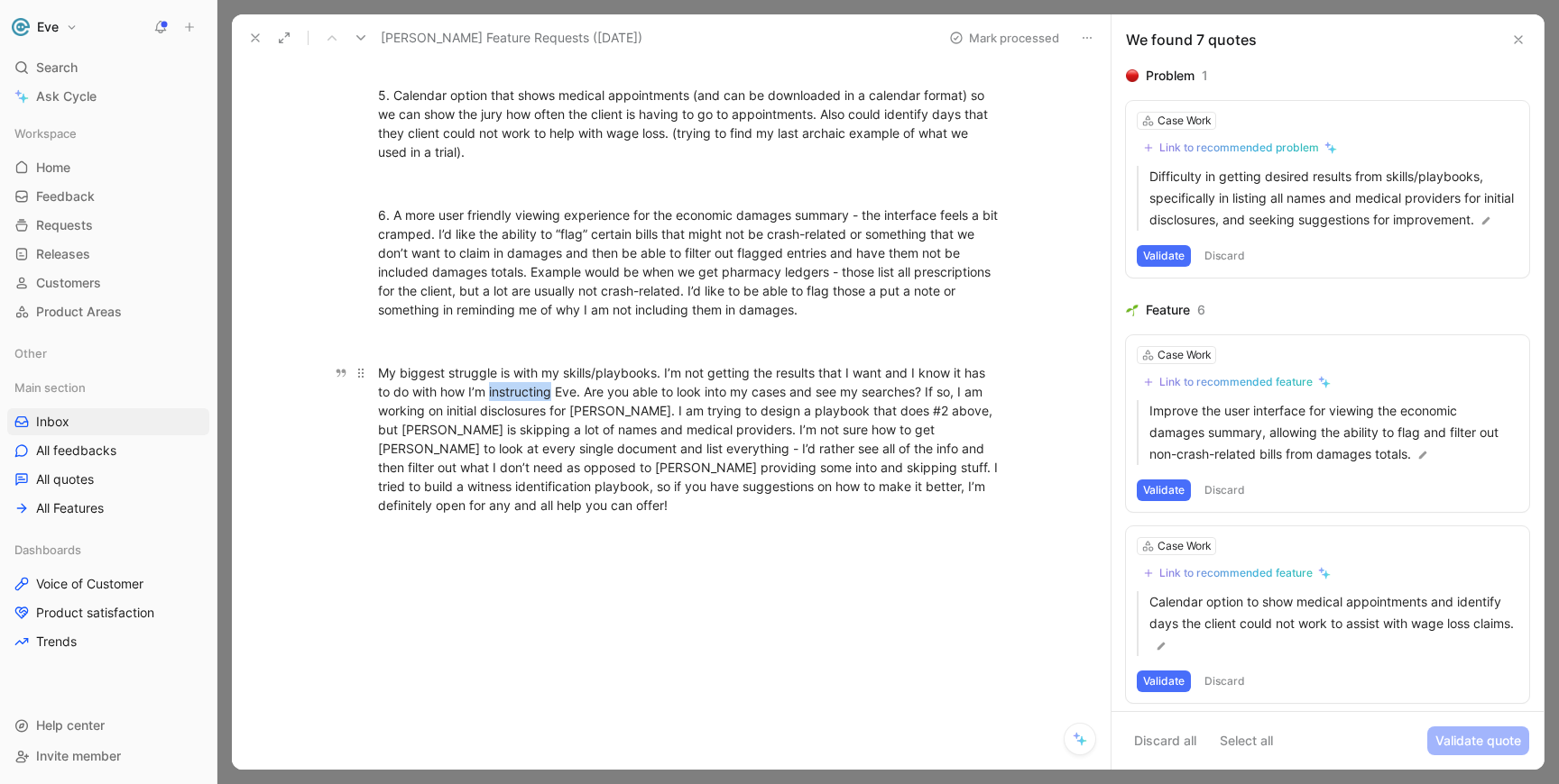
click at [509, 385] on div "My biggest struggle is with my skills/playbooks. I’m not getting the results th…" at bounding box center [690, 439] width 624 height 151
click at [524, 396] on div "My biggest struggle is with my skills/playbooks. I’m not getting the results th…" at bounding box center [690, 439] width 624 height 151
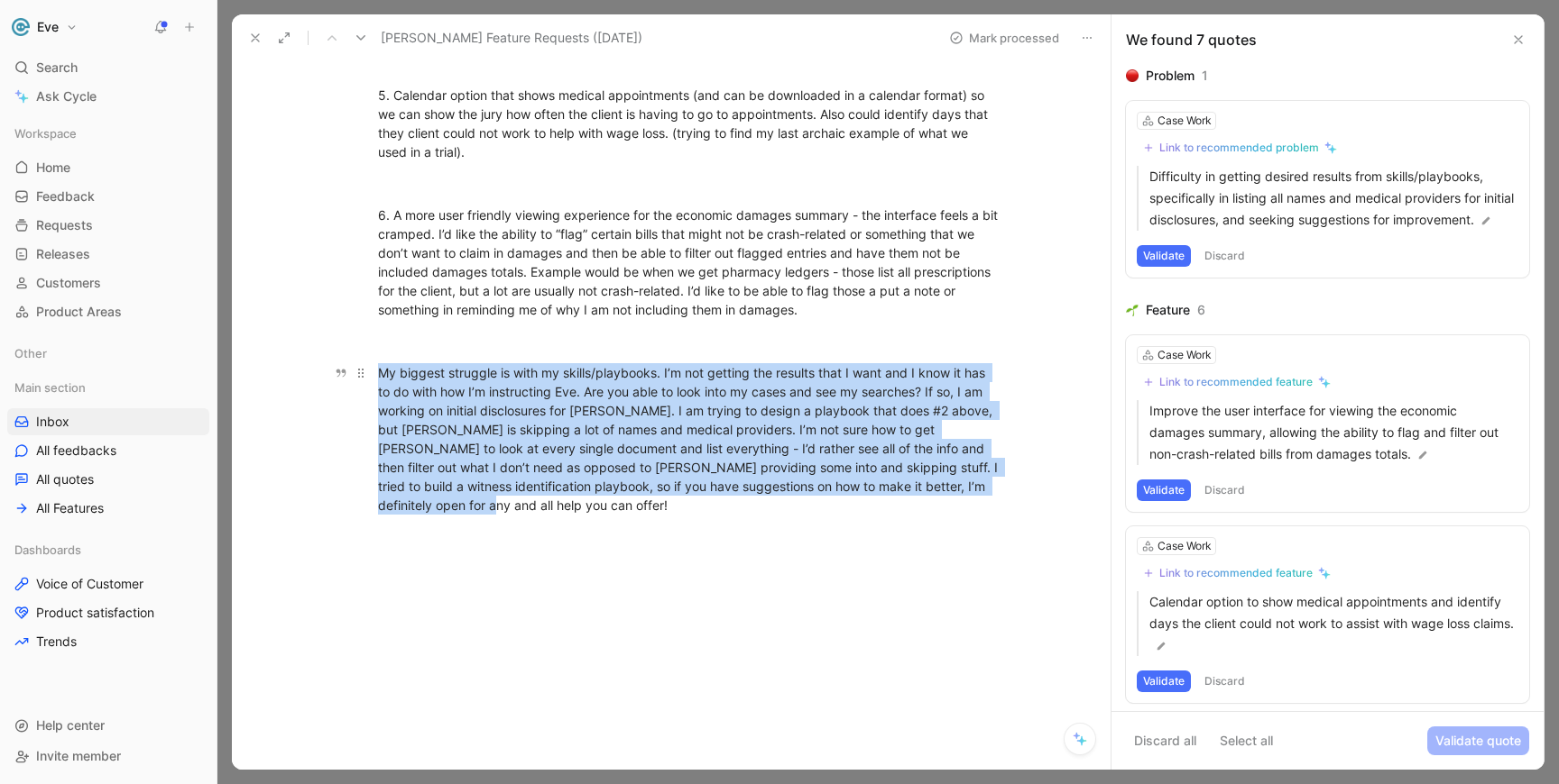
click at [524, 396] on div "My biggest struggle is with my skills/playbooks. I’m not getting the results th…" at bounding box center [690, 439] width 624 height 151
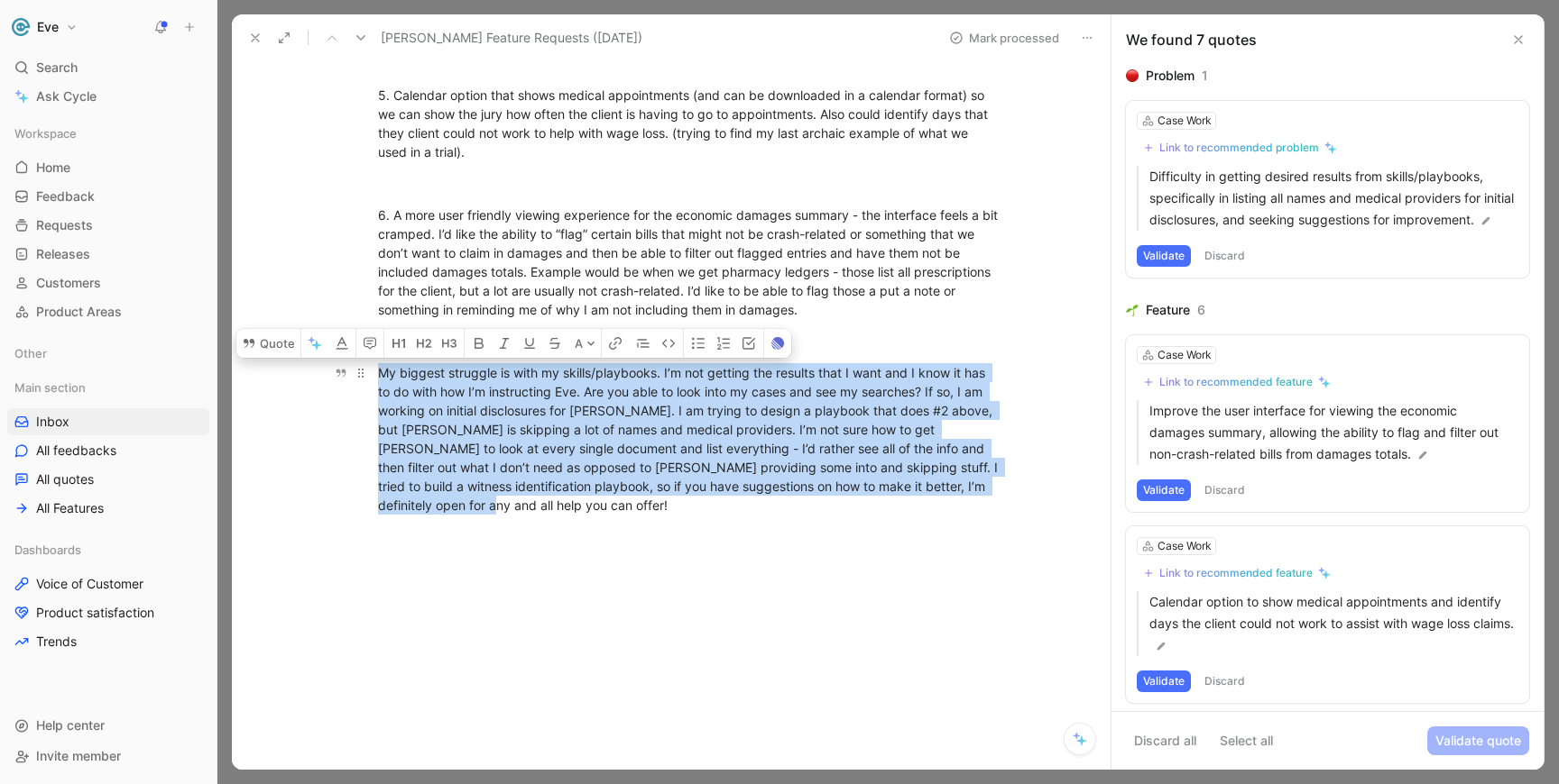
click at [560, 388] on div "My biggest struggle is with my skills/playbooks. I’m not getting the results th…" at bounding box center [690, 439] width 624 height 151
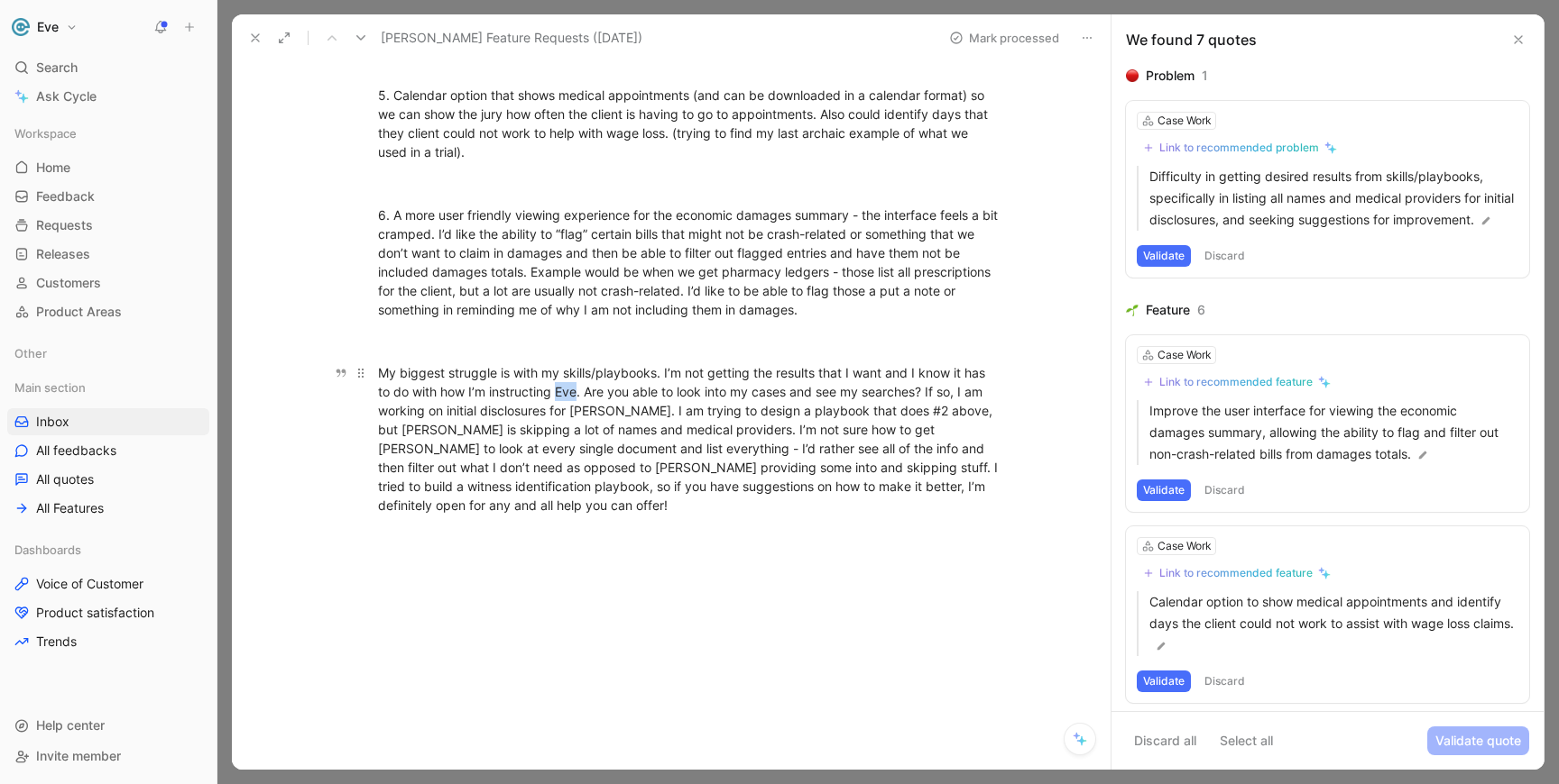
click at [560, 388] on div "My biggest struggle is with my skills/playbooks. I’m not getting the results th…" at bounding box center [690, 439] width 624 height 151
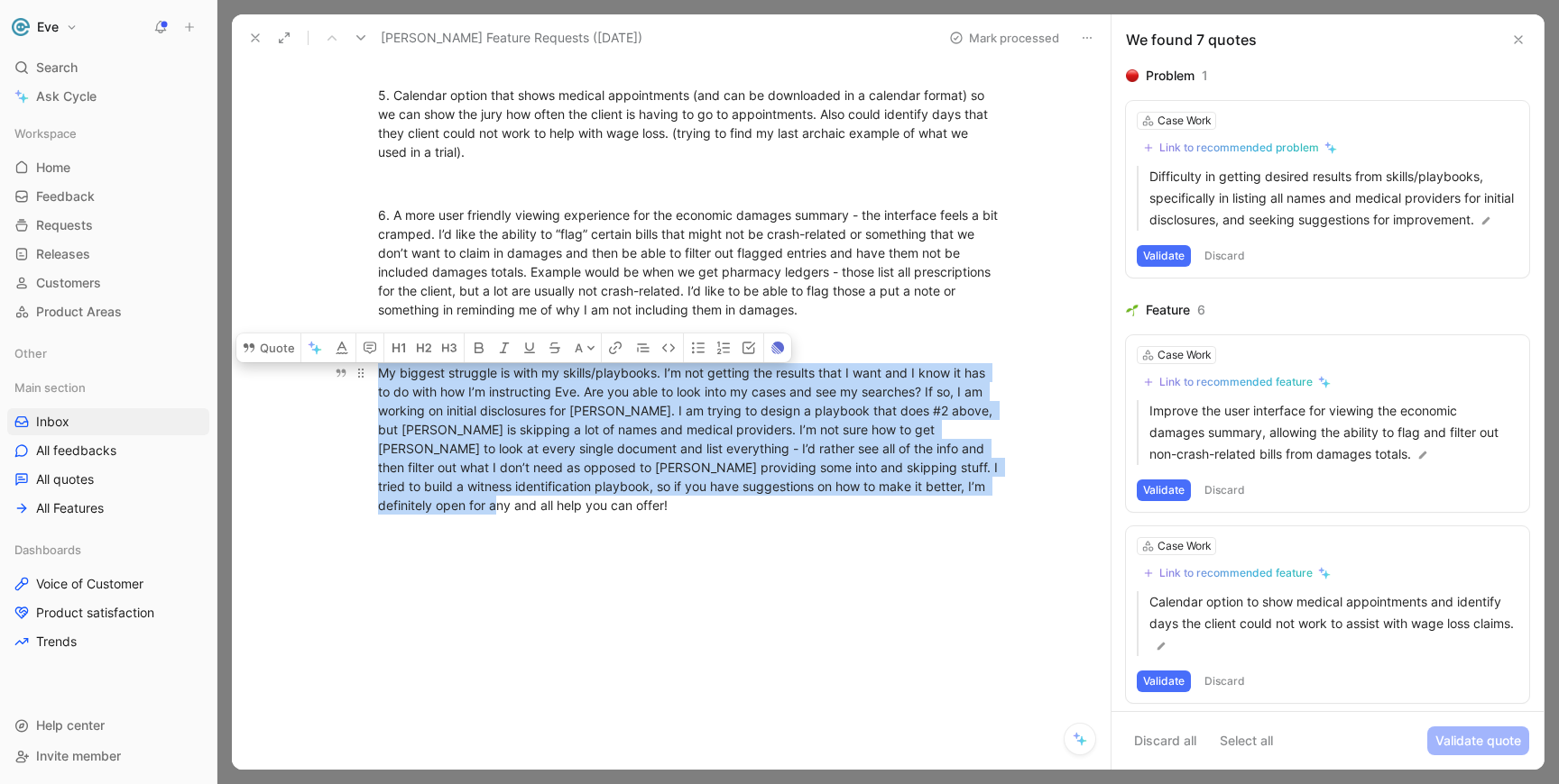
click at [560, 388] on div "My biggest struggle is with my skills/playbooks. I’m not getting the results th…" at bounding box center [690, 439] width 624 height 151
click at [516, 391] on div "My biggest struggle is with my skills/playbooks. I’m not getting the results th…" at bounding box center [690, 439] width 624 height 151
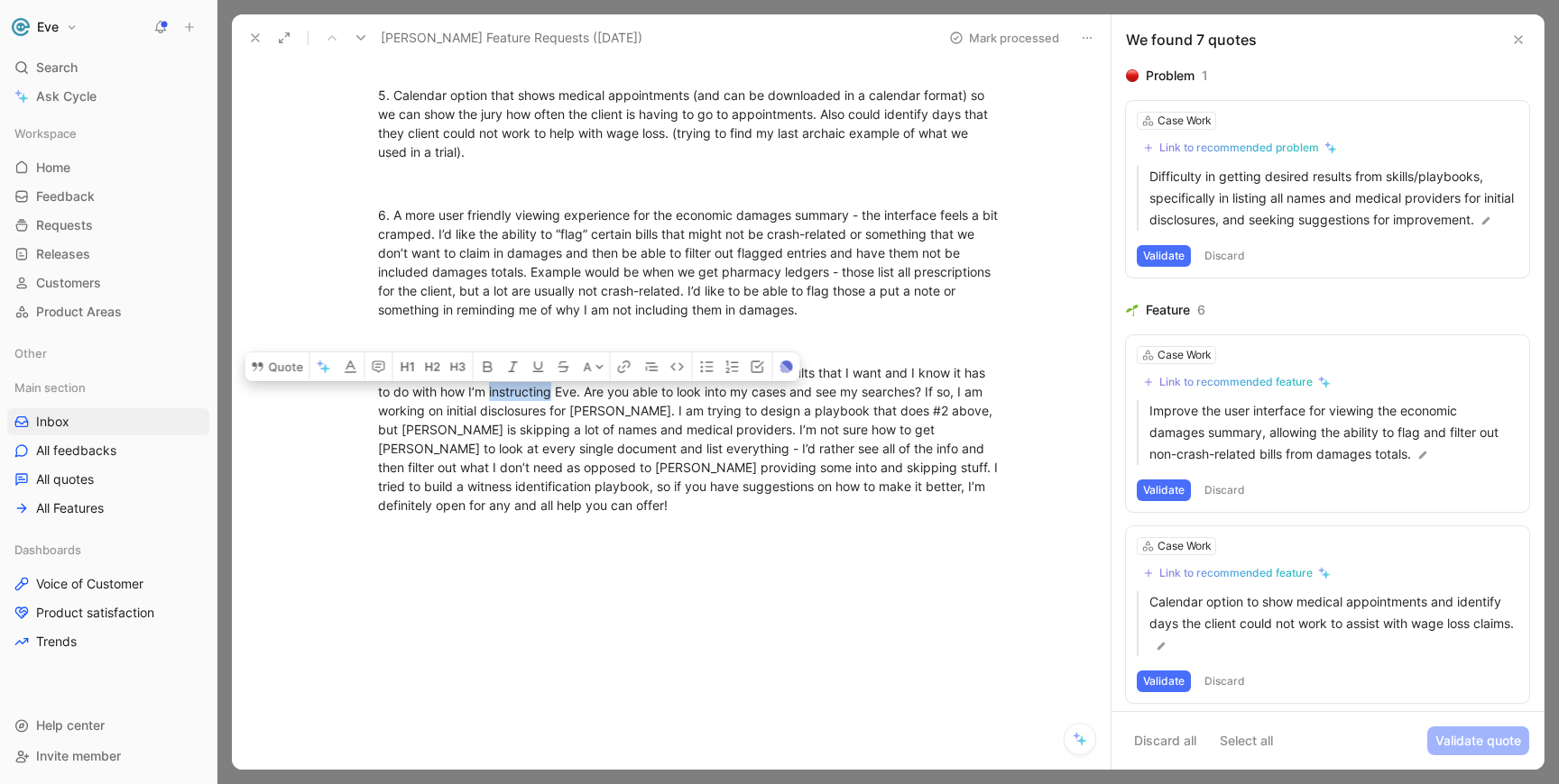
click at [516, 391] on div "My biggest struggle is with my skills/playbooks. I’m not getting the results th…" at bounding box center [690, 439] width 624 height 151
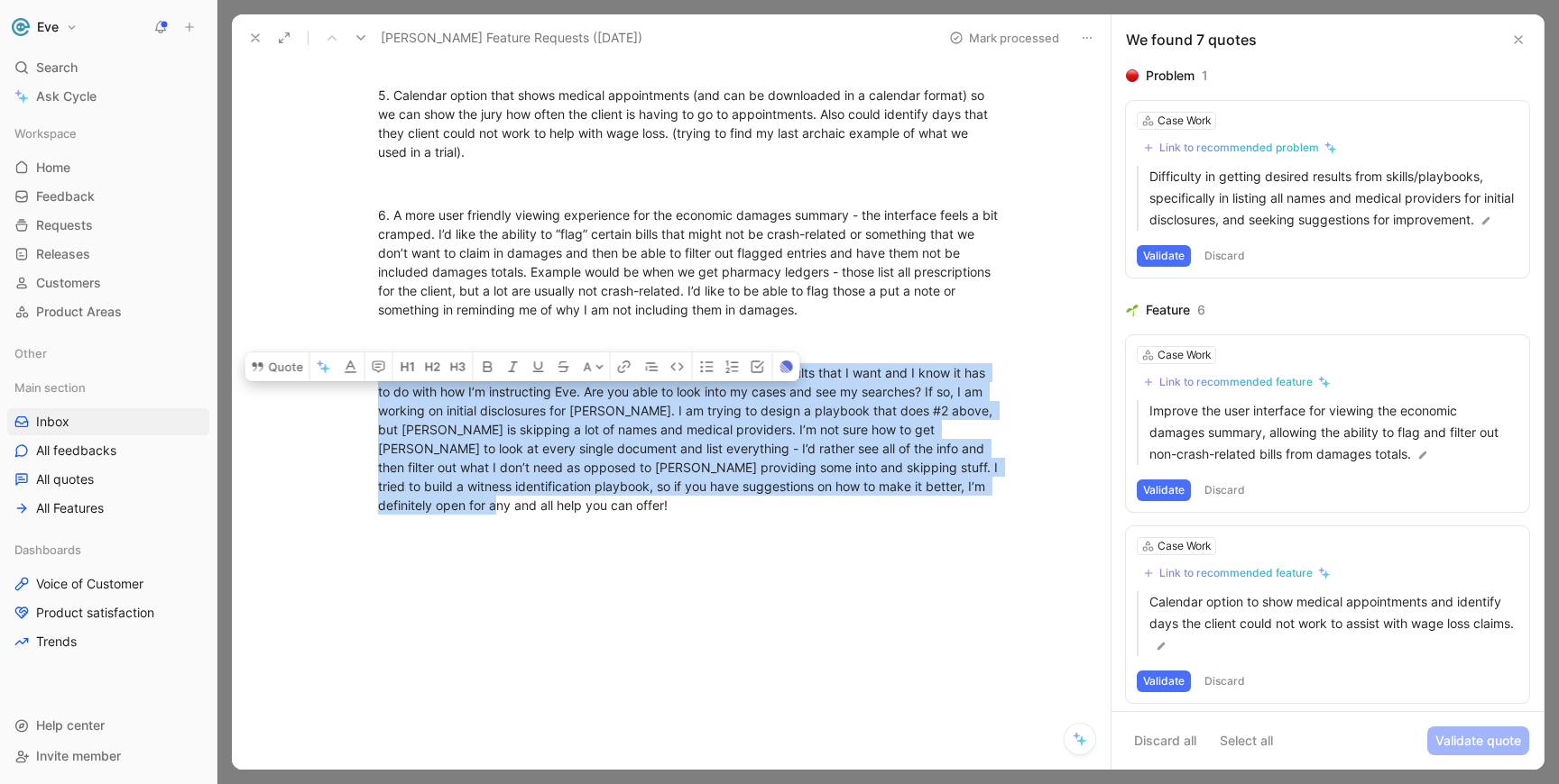
click at [516, 391] on div "My biggest struggle is with my skills/playbooks. I’m not getting the results th…" at bounding box center [690, 439] width 624 height 151
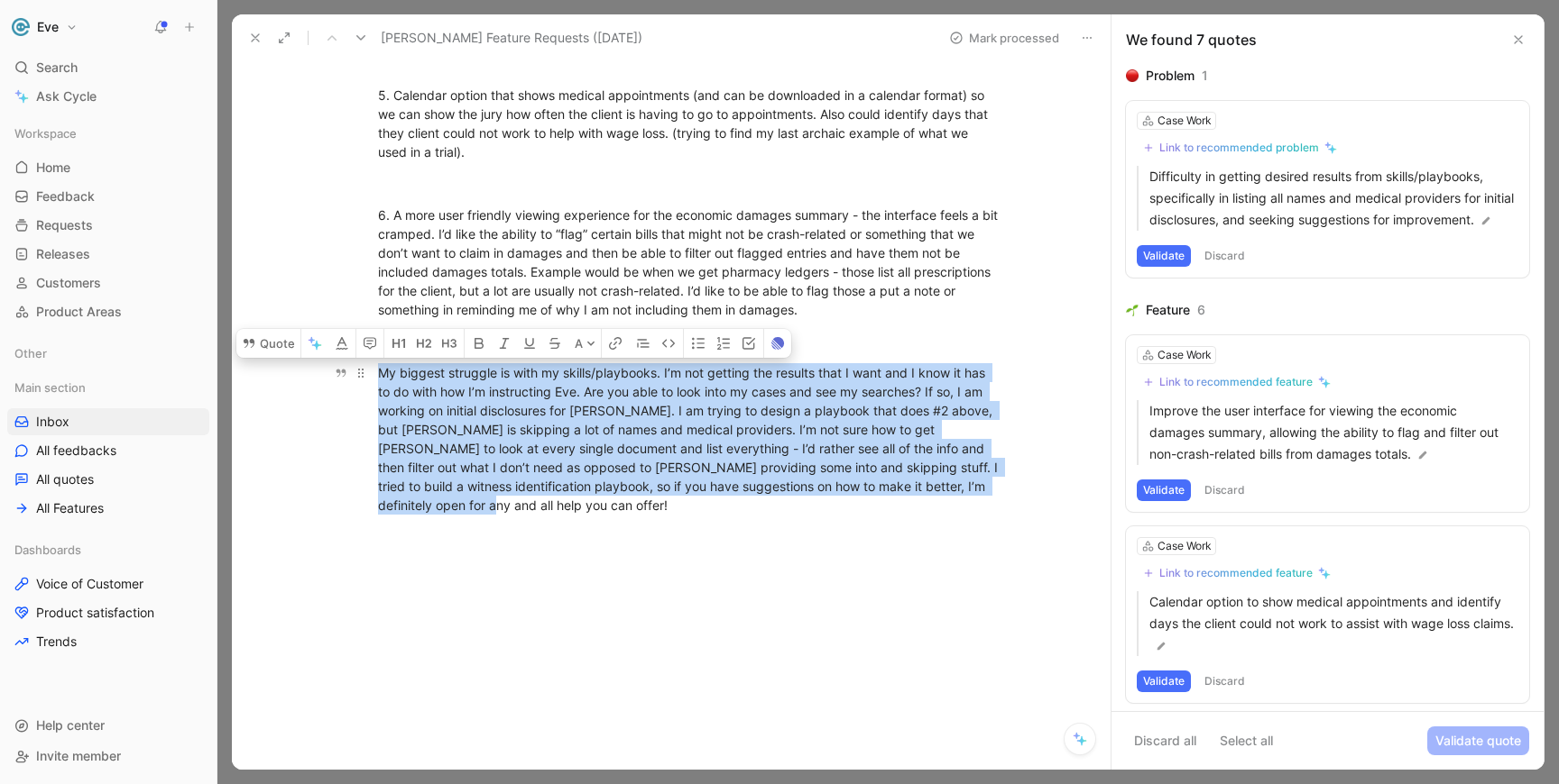
click at [502, 410] on div "My biggest struggle is with my skills/playbooks. I’m not getting the results th…" at bounding box center [690, 439] width 624 height 151
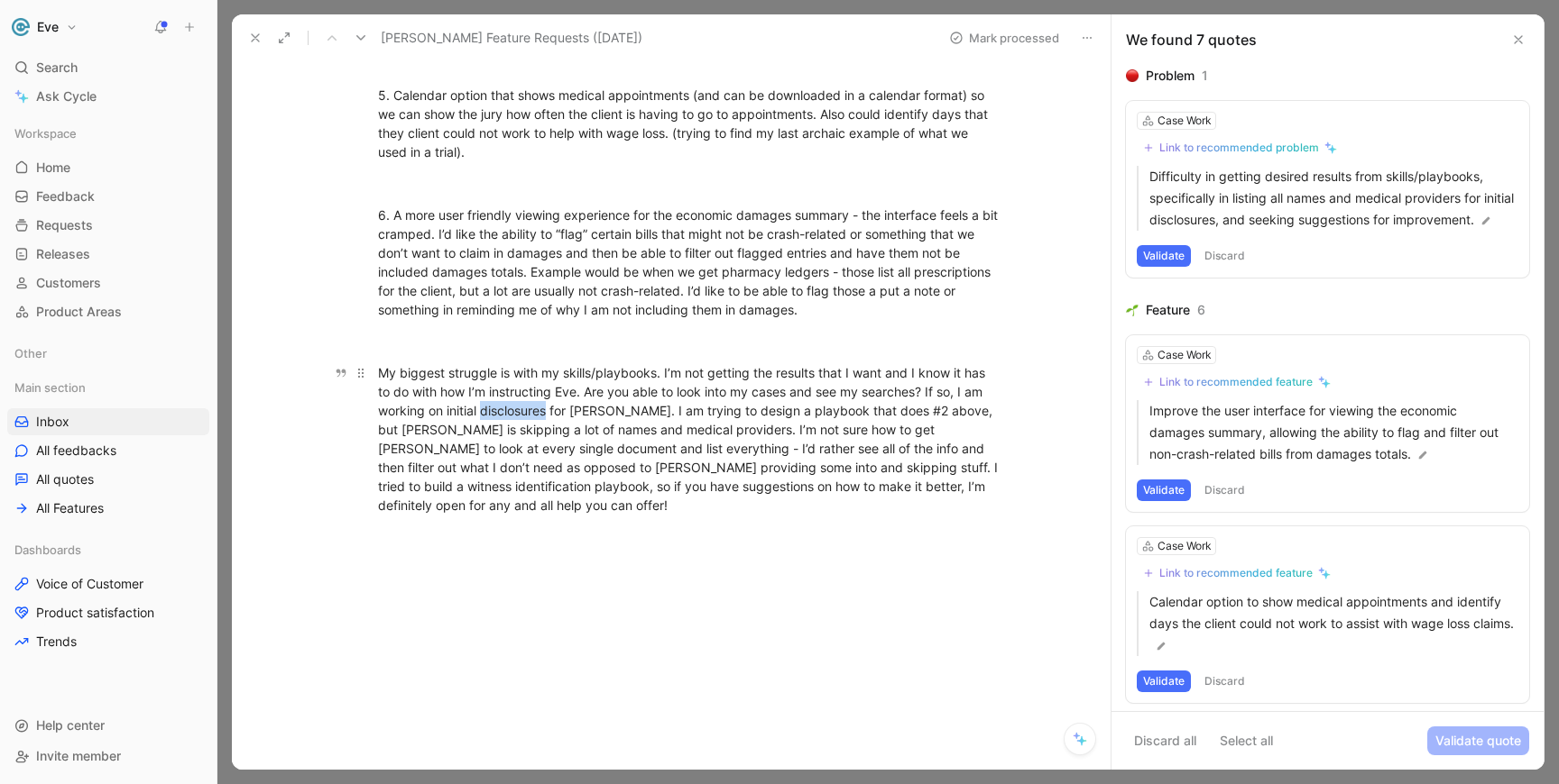
click at [502, 410] on div "My biggest struggle is with my skills/playbooks. I’m not getting the results th…" at bounding box center [690, 439] width 624 height 151
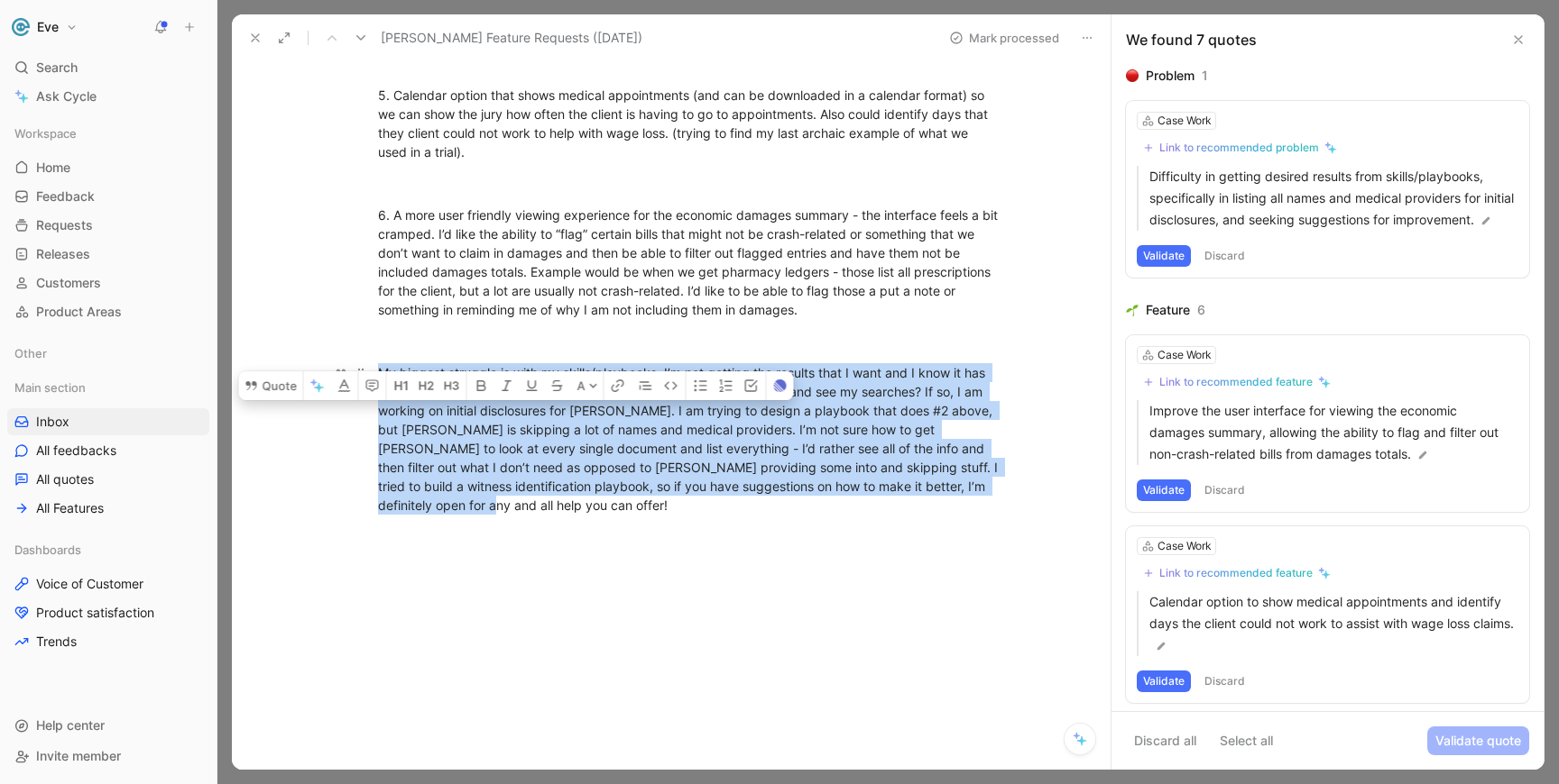
click at [502, 410] on div "My biggest struggle is with my skills/playbooks. I’m not getting the results th…" at bounding box center [690, 439] width 624 height 151
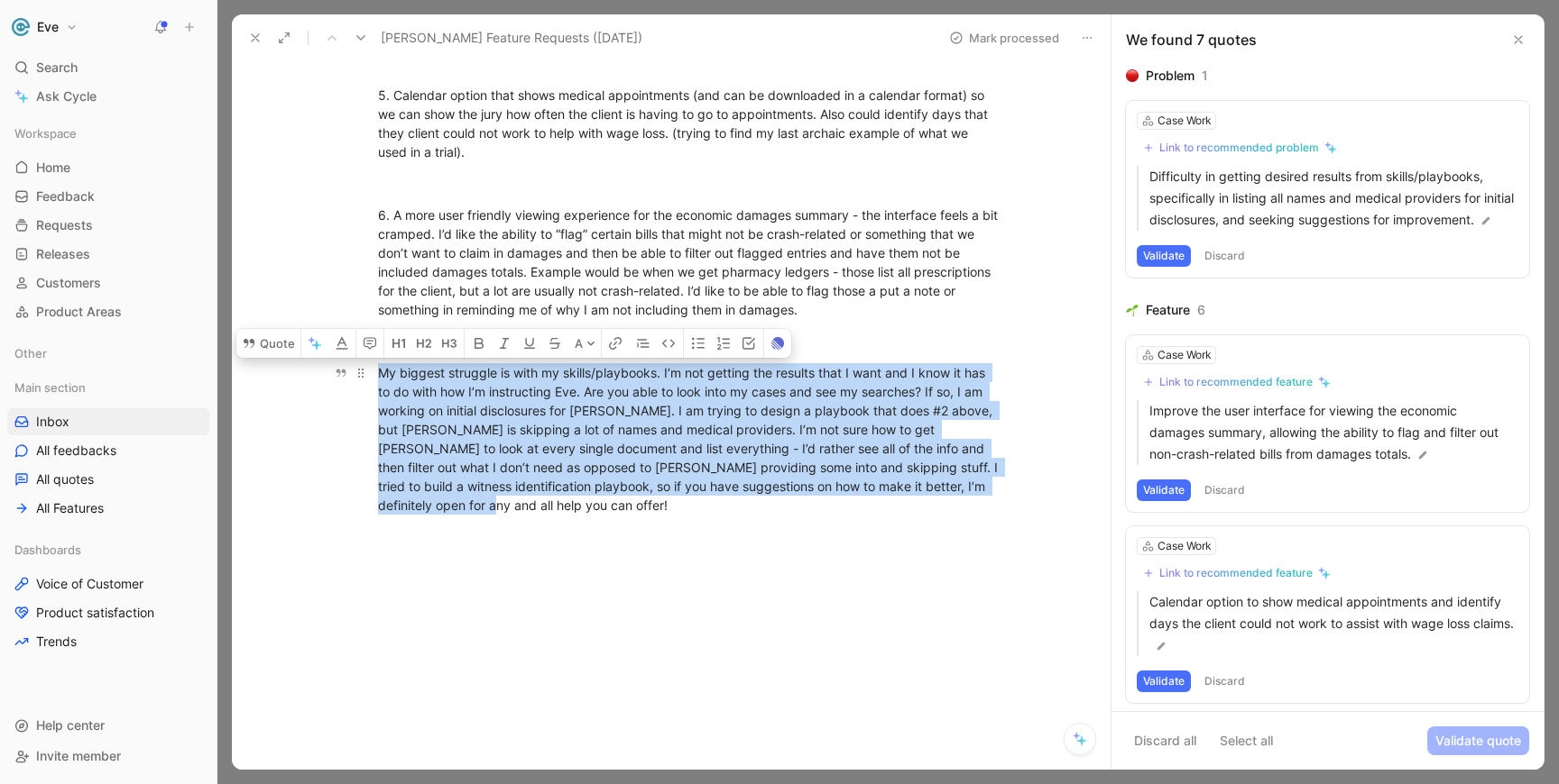
click at [502, 410] on div "My biggest struggle is with my skills/playbooks. I’m not getting the results th…" at bounding box center [690, 439] width 624 height 151
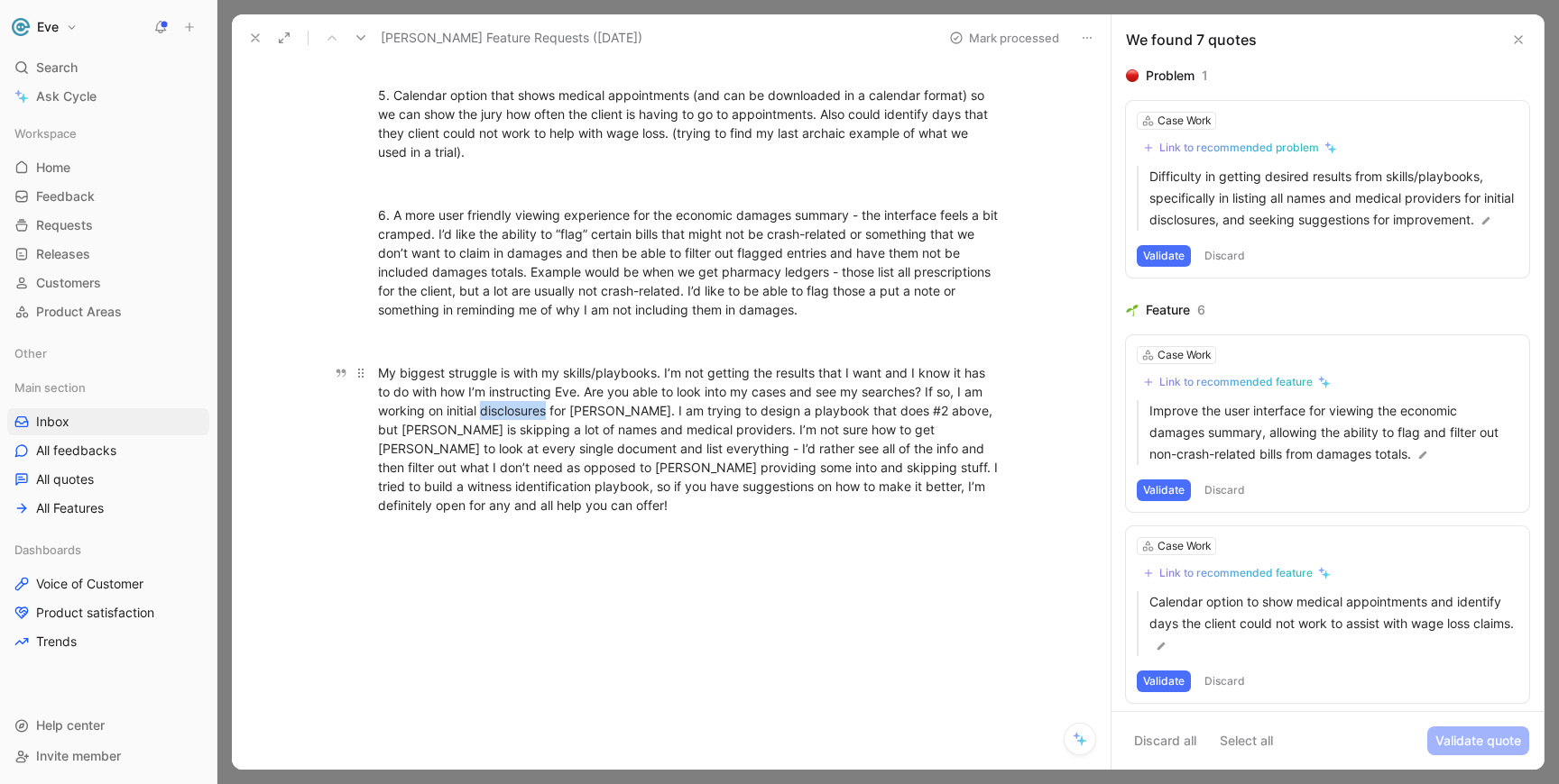
click at [502, 410] on div "My biggest struggle is with my skills/playbooks. I’m not getting the results th…" at bounding box center [690, 439] width 624 height 151
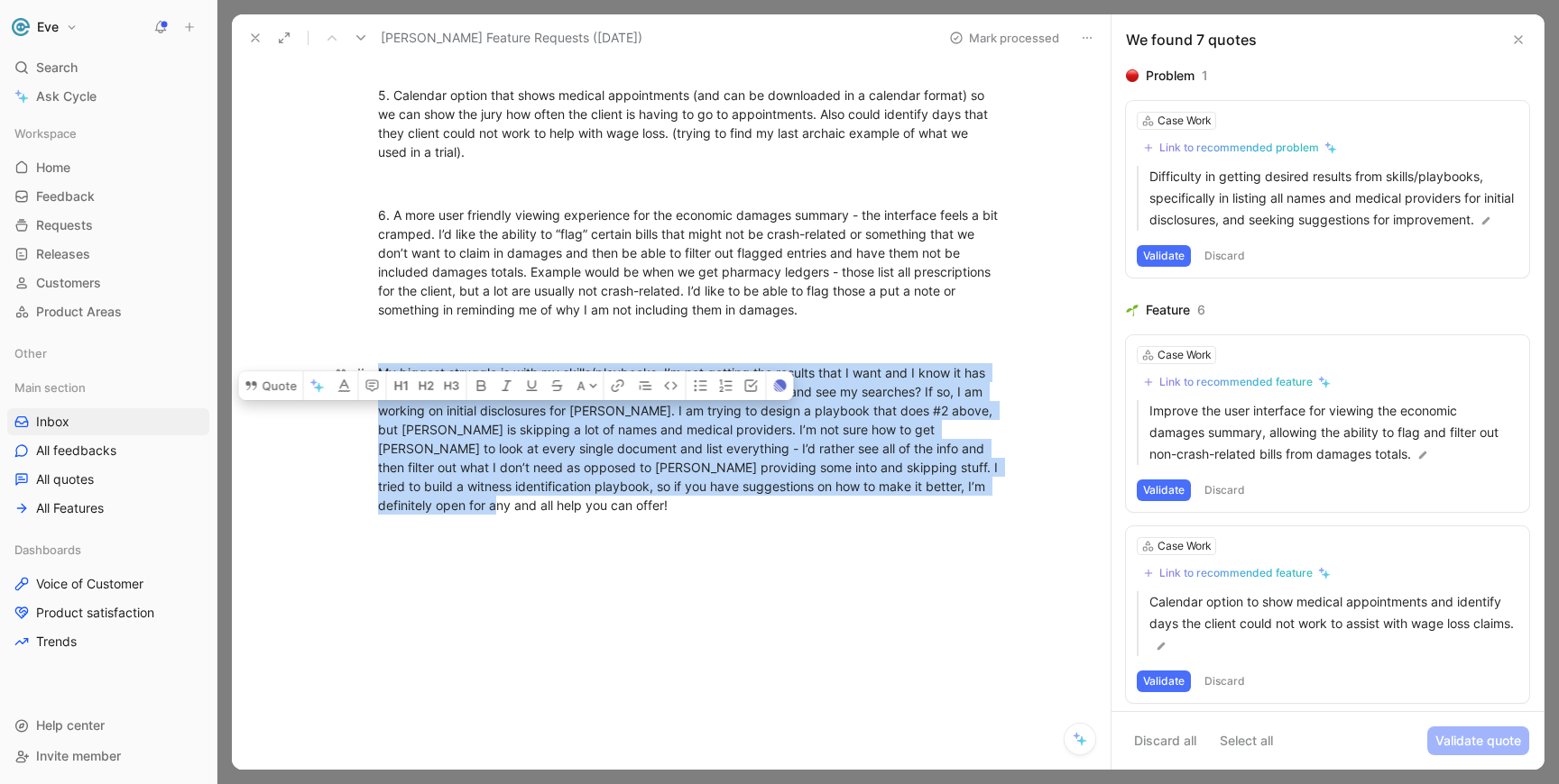
click at [502, 410] on div "My biggest struggle is with my skills/playbooks. I’m not getting the results th…" at bounding box center [690, 439] width 624 height 151
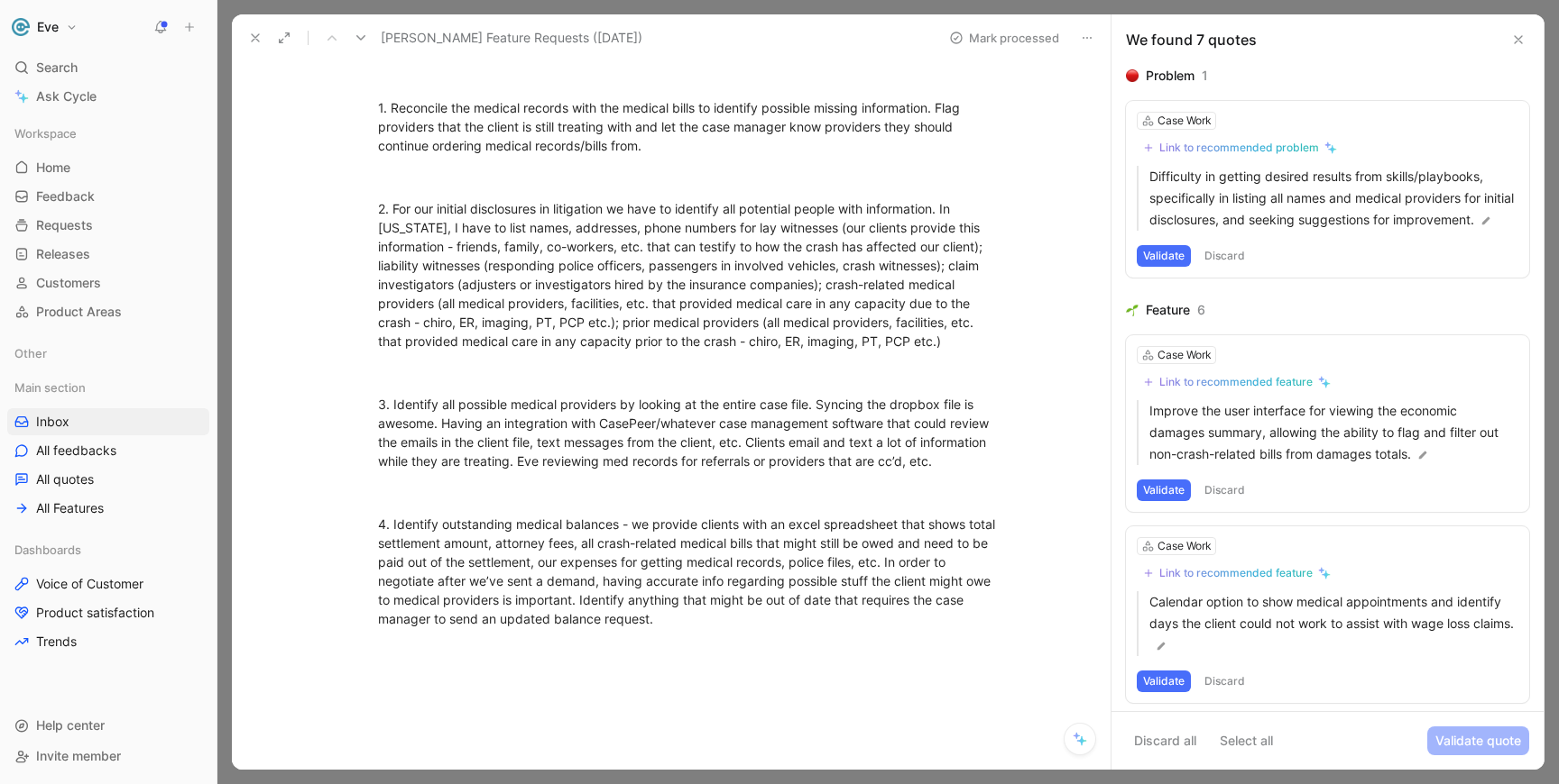
scroll to position [154, 0]
click at [257, 33] on icon at bounding box center [255, 37] width 14 height 14
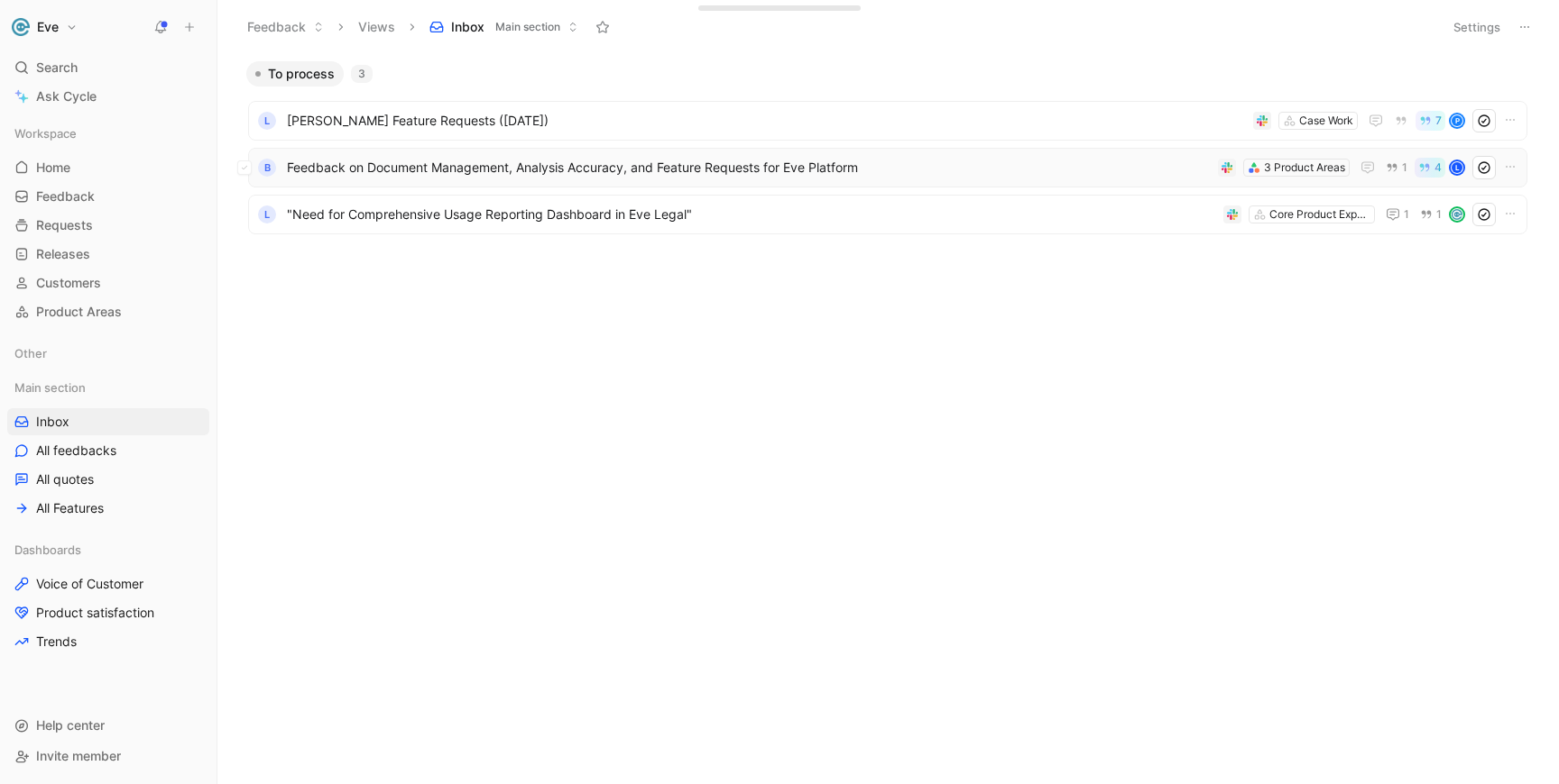
click at [550, 165] on span "Feedback on Document Management, Analysis Accuracy, and Feature Requests for Ev…" at bounding box center [748, 167] width 923 height 22
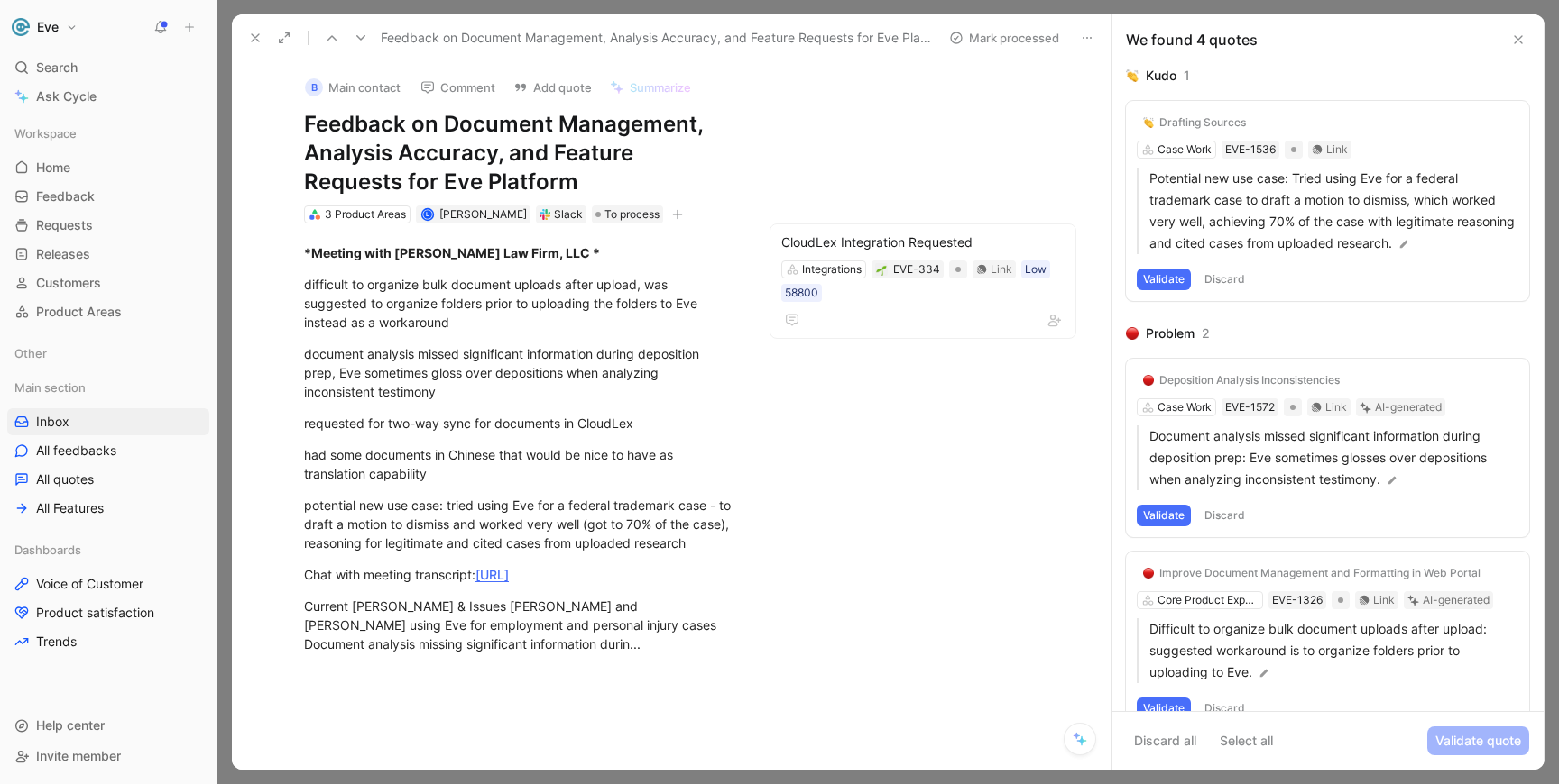
scroll to position [31, 0]
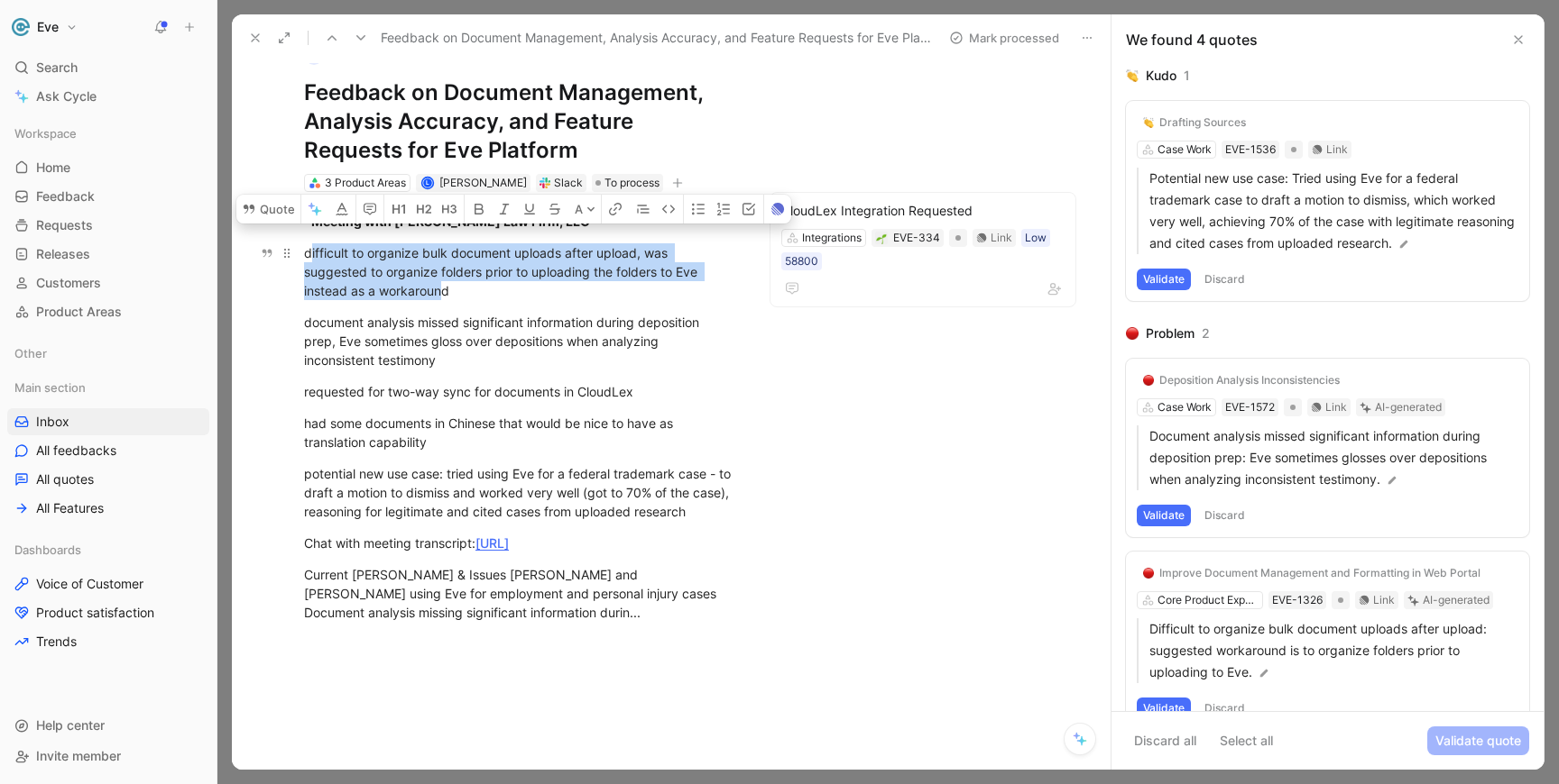
drag, startPoint x: 312, startPoint y: 254, endPoint x: 444, endPoint y: 283, distance: 135.1
click at [444, 283] on div "difficult to organize bulk document uploads after upload, was suggested to orga…" at bounding box center [519, 272] width 431 height 57
click at [443, 281] on div "difficult to organize bulk document uploads after upload, was suggested to orga…" at bounding box center [519, 272] width 431 height 57
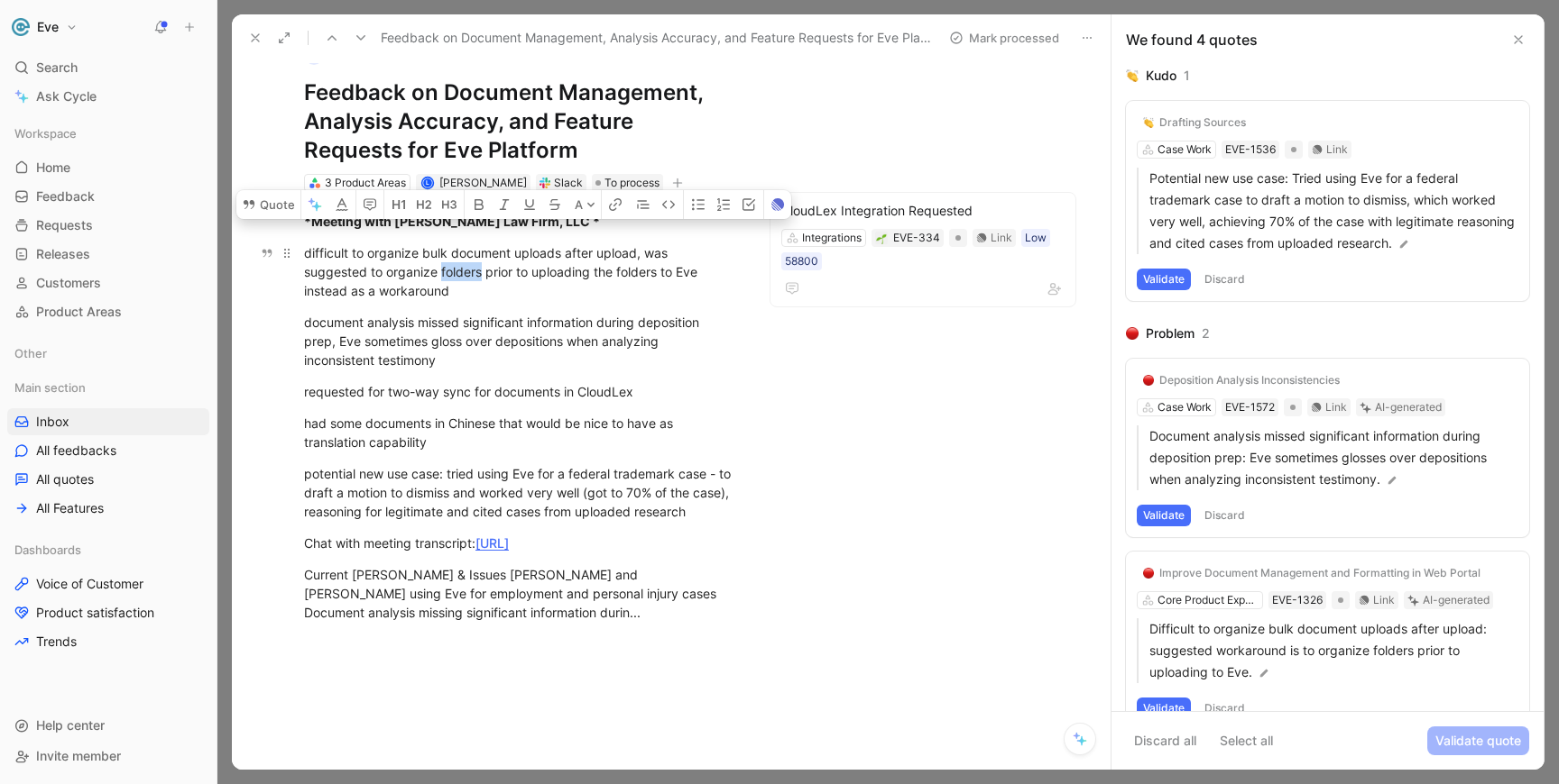
click at [443, 281] on div "difficult to organize bulk document uploads after upload, was suggested to orga…" at bounding box center [519, 272] width 431 height 57
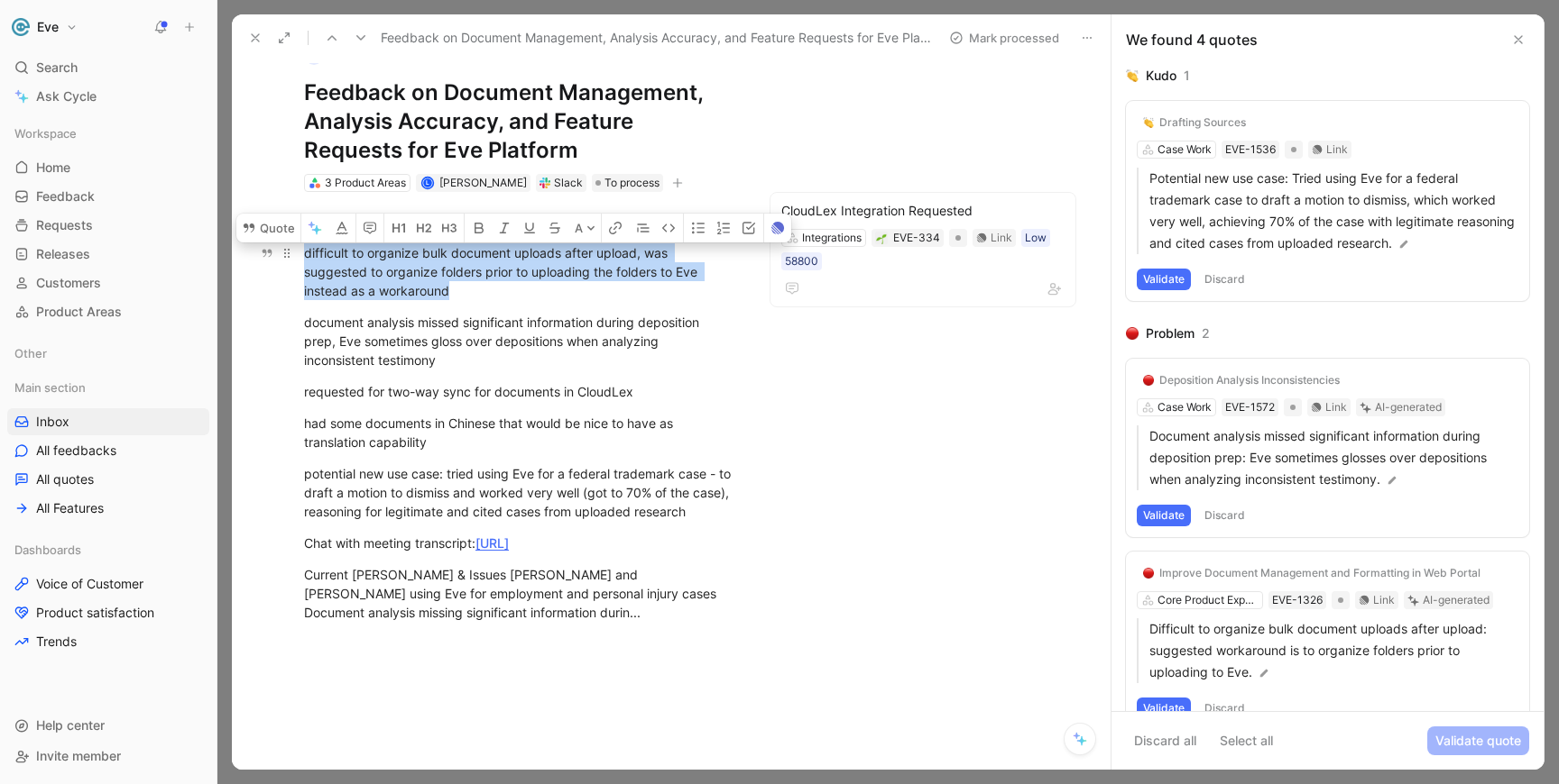
click at [443, 281] on div "difficult to organize bulk document uploads after upload, was suggested to orga…" at bounding box center [519, 272] width 431 height 57
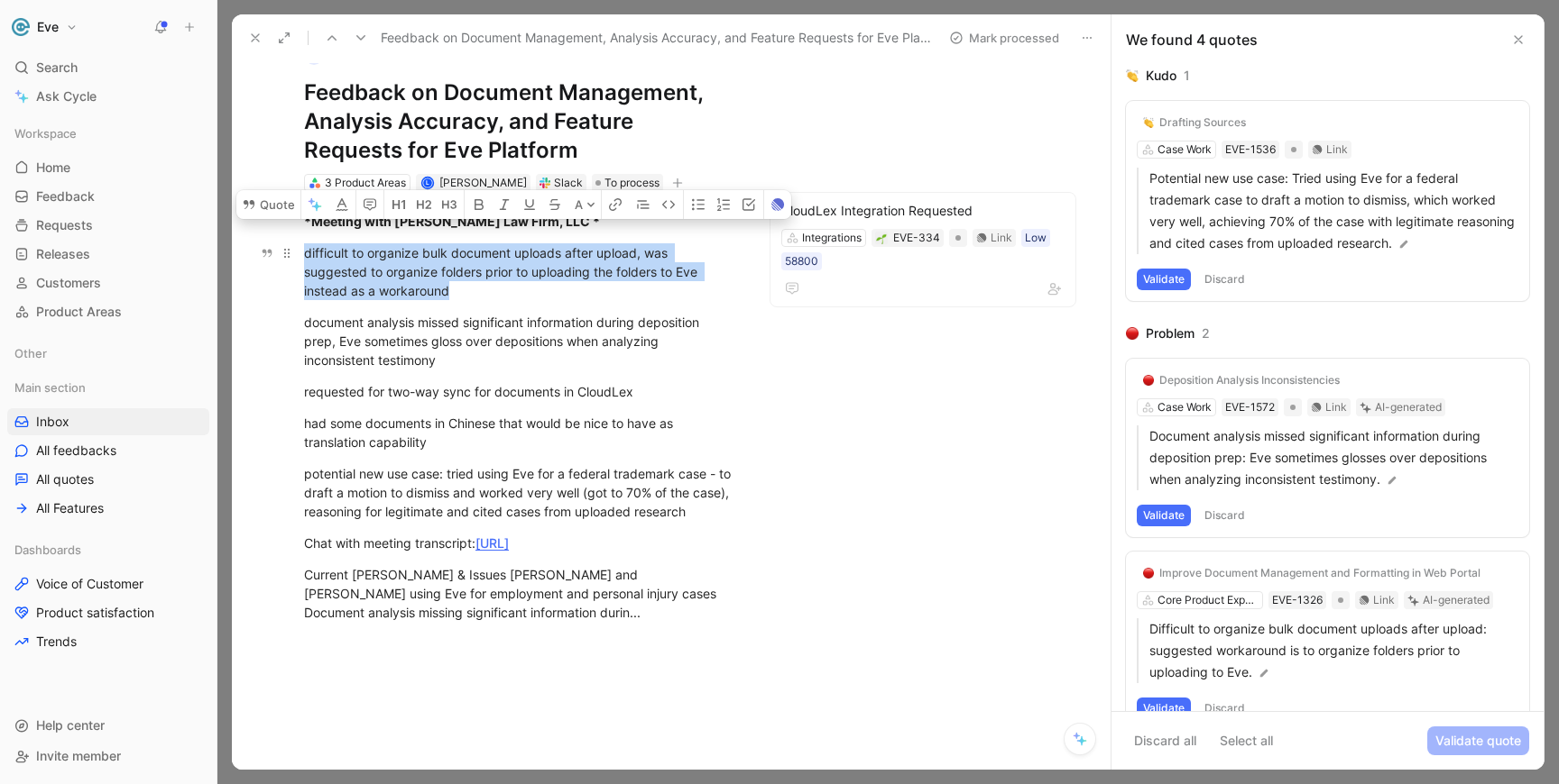
click at [327, 257] on div "difficult to organize bulk document uploads after upload, was suggested to orga…" at bounding box center [519, 272] width 431 height 57
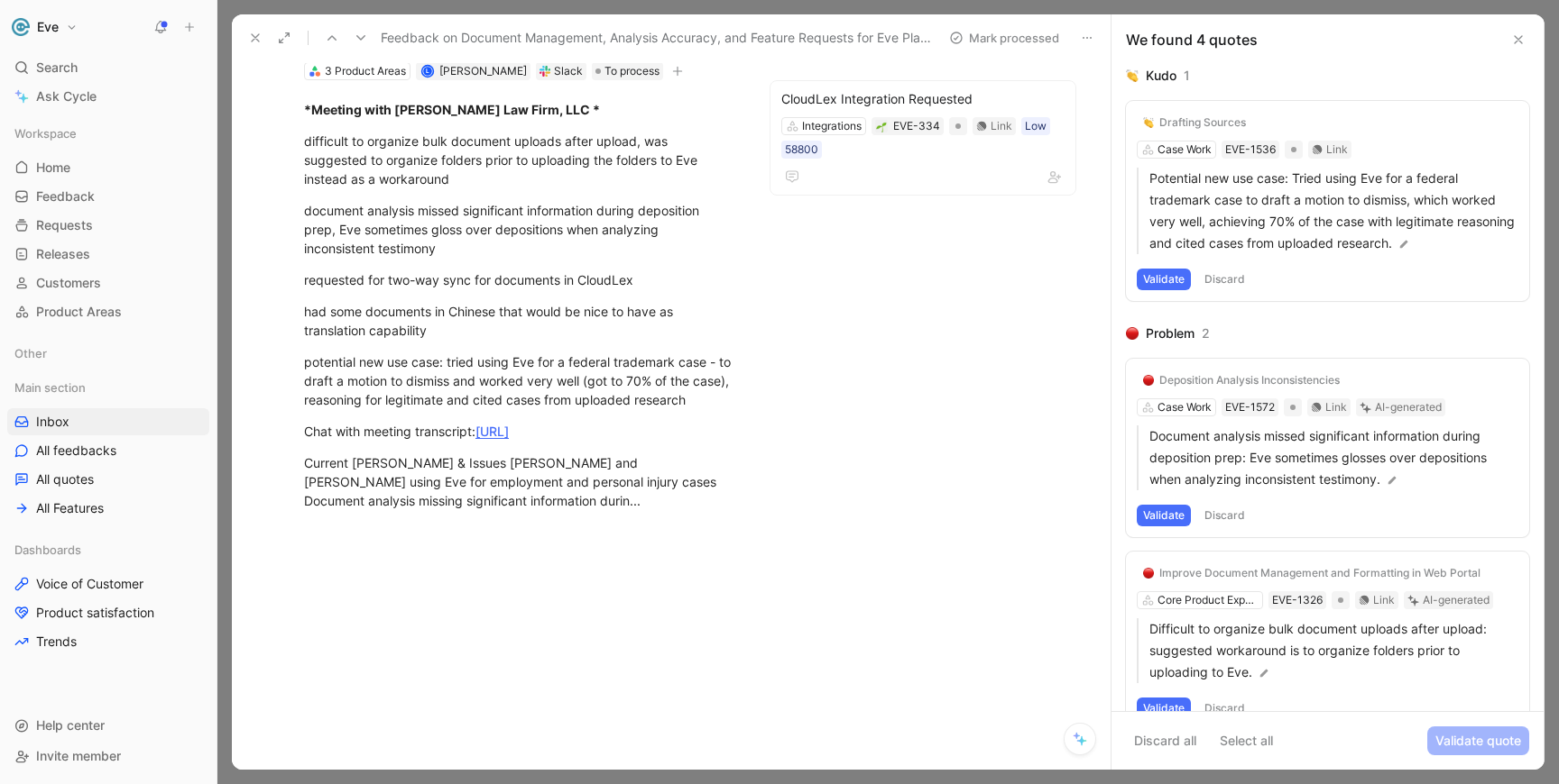
scroll to position [145, 0]
